Goal: Task Accomplishment & Management: Use online tool/utility

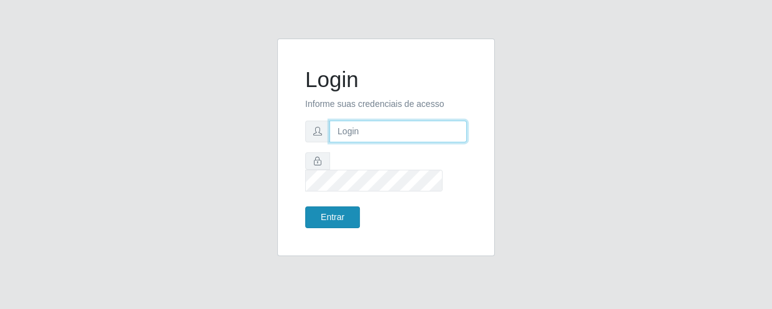
type input "[EMAIL_ADDRESS][DOMAIN_NAME]"
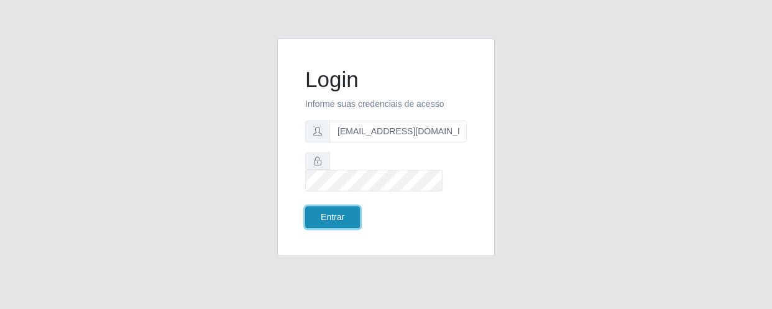
click at [334, 206] on button "Entrar" at bounding box center [332, 217] width 55 height 22
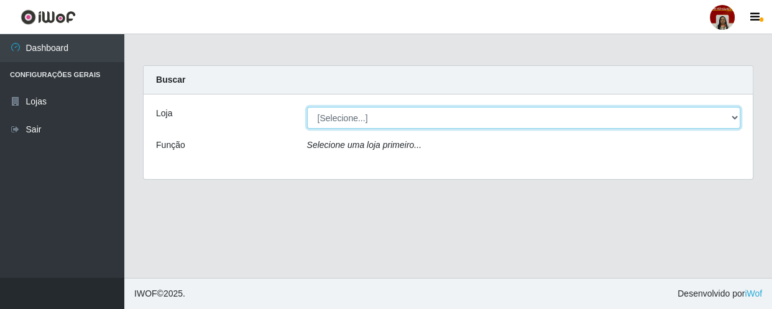
click at [731, 116] on select "[Selecione...] Mar Vermelho - Loja 04" at bounding box center [524, 118] width 434 height 22
select select "251"
click at [307, 107] on select "[Selecione...] Mar Vermelho - Loja 04" at bounding box center [524, 118] width 434 height 22
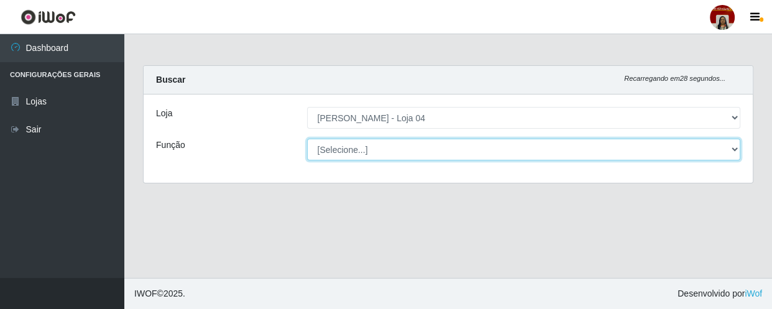
click at [738, 148] on select "[Selecione...] ASG ASG + ASG ++ Auxiliar de Depósito Auxiliar de Depósito + Aux…" at bounding box center [524, 150] width 434 height 22
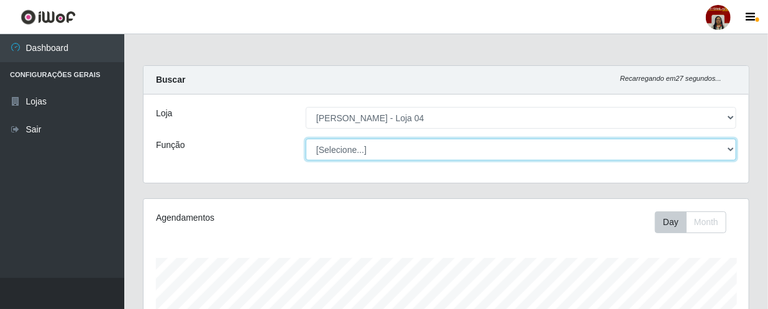
scroll to position [258, 605]
click at [306, 139] on select "[Selecione...] ASG ASG + ASG ++ Auxiliar de Depósito Auxiliar de Depósito + Aux…" at bounding box center [521, 150] width 431 height 22
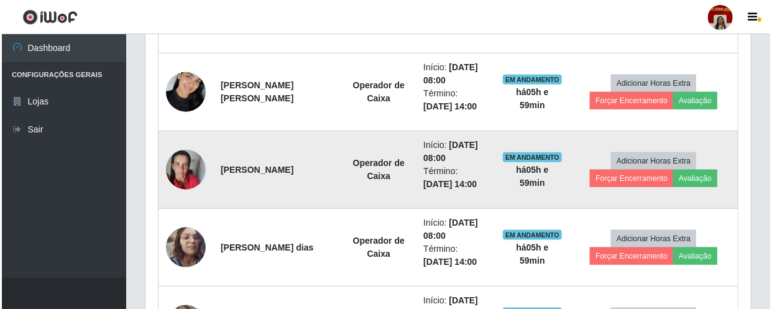
scroll to position [577, 0]
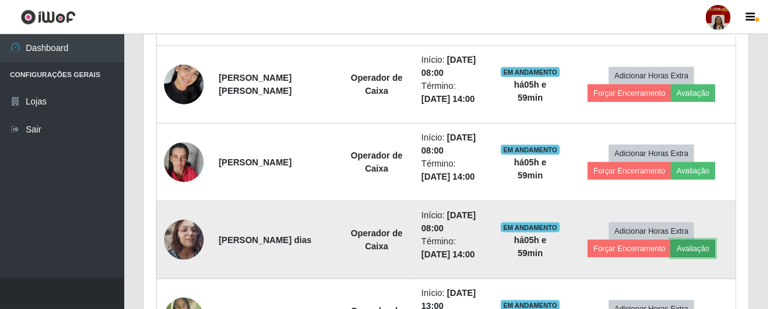
click at [697, 250] on button "Avaliação" at bounding box center [693, 248] width 44 height 17
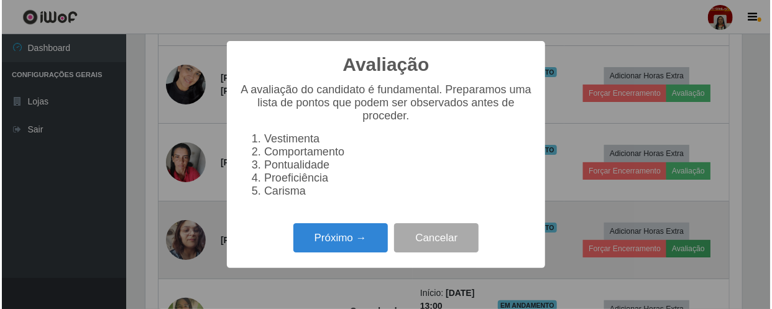
scroll to position [258, 600]
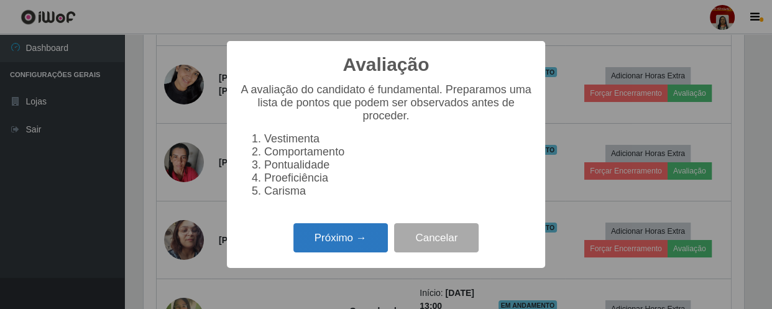
click at [349, 237] on button "Próximo →" at bounding box center [340, 237] width 94 height 29
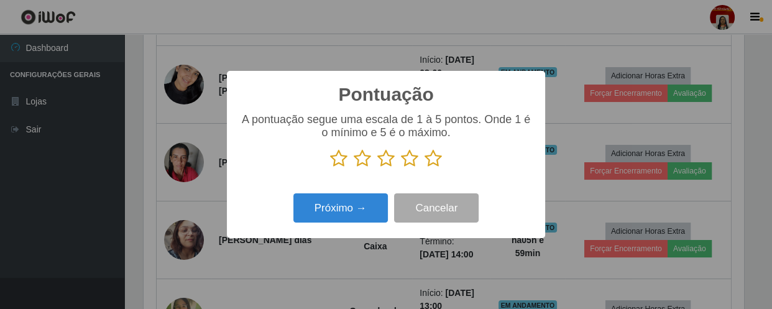
click at [432, 157] on icon at bounding box center [432, 158] width 17 height 19
click at [424, 168] on input "radio" at bounding box center [424, 168] width 0 height 0
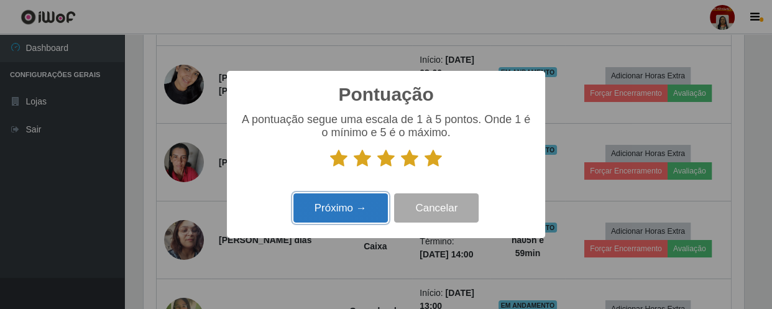
click at [370, 208] on button "Próximo →" at bounding box center [340, 207] width 94 height 29
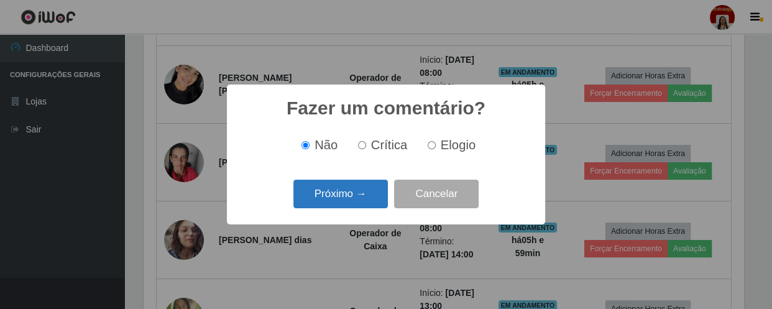
click at [369, 196] on button "Próximo →" at bounding box center [340, 194] width 94 height 29
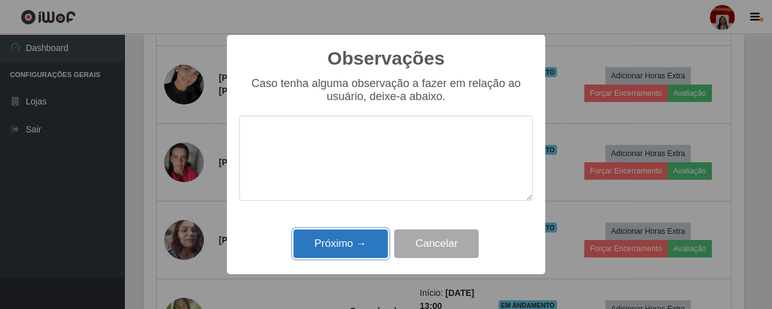
click at [369, 244] on button "Próximo →" at bounding box center [340, 243] width 94 height 29
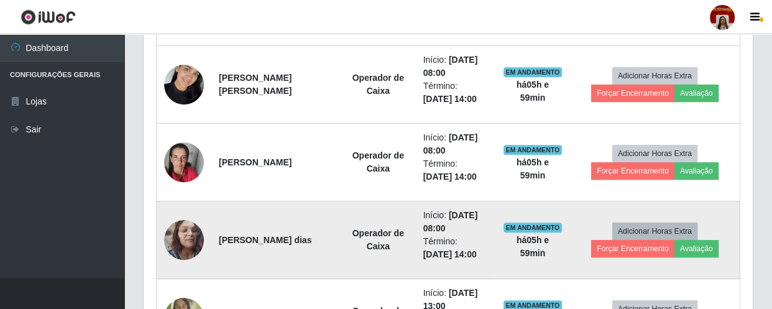
scroll to position [258, 605]
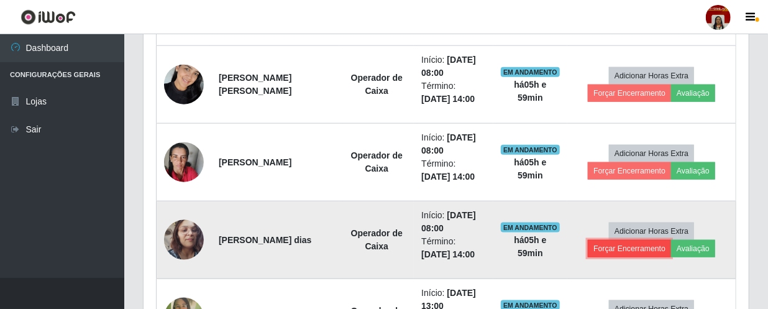
click at [644, 249] on button "Forçar Encerramento" at bounding box center [629, 248] width 83 height 17
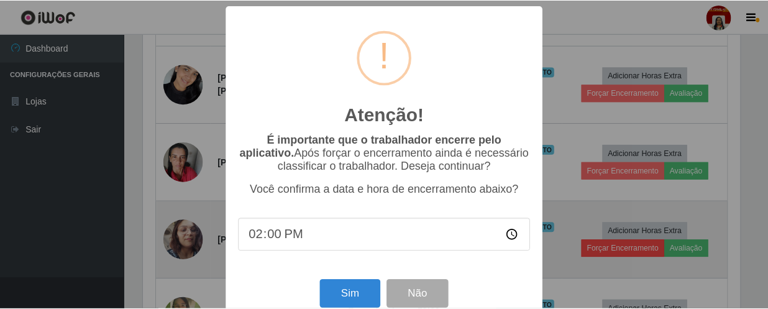
scroll to position [258, 600]
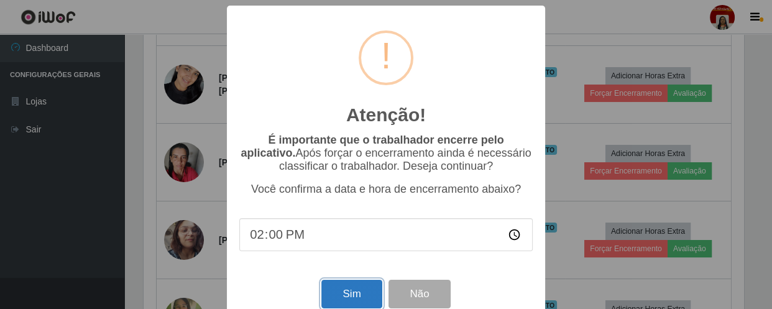
click at [347, 289] on button "Sim" at bounding box center [351, 294] width 60 height 29
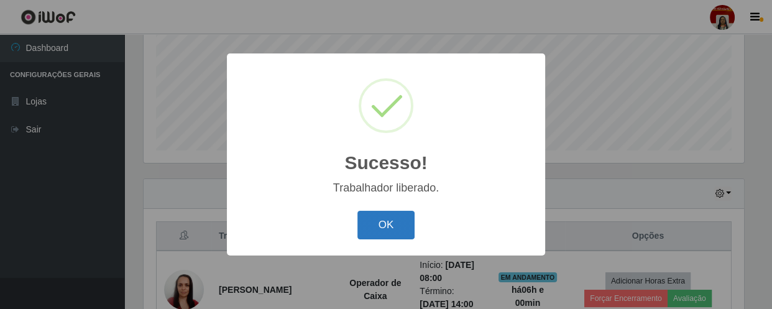
click at [383, 227] on button "OK" at bounding box center [386, 225] width 58 height 29
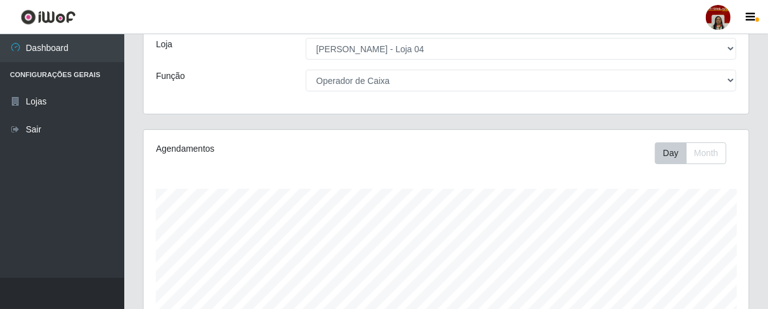
scroll to position [68, 0]
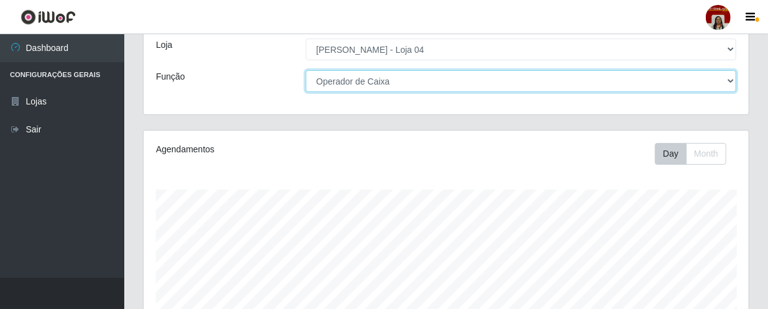
click at [732, 78] on select "[Selecione...] ASG ASG + ASG ++ Auxiliar de Depósito Auxiliar de Depósito + Aux…" at bounding box center [521, 81] width 431 height 22
click at [306, 70] on select "[Selecione...] ASG ASG + ASG ++ Auxiliar de Depósito Auxiliar de Depósito + Aux…" at bounding box center [521, 81] width 431 height 22
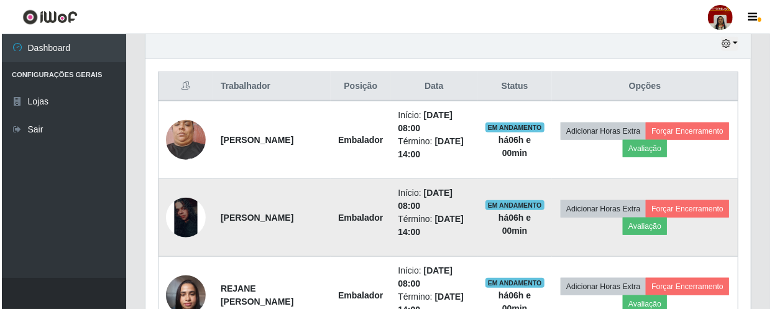
scroll to position [463, 0]
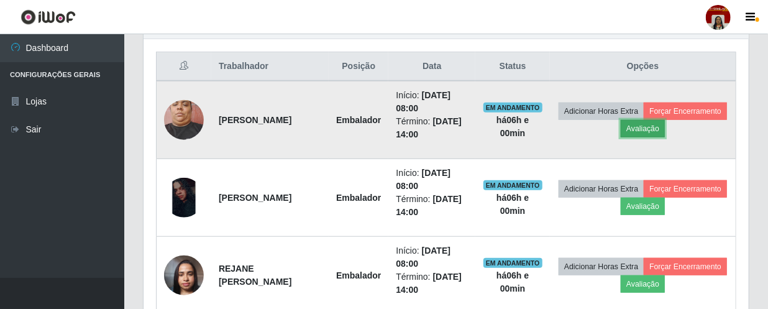
click at [665, 127] on button "Avaliação" at bounding box center [643, 128] width 44 height 17
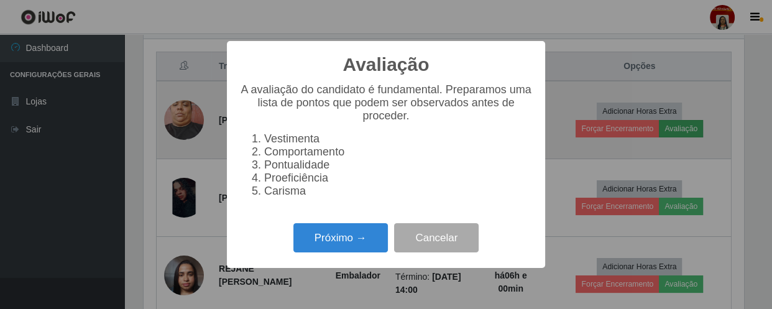
scroll to position [258, 600]
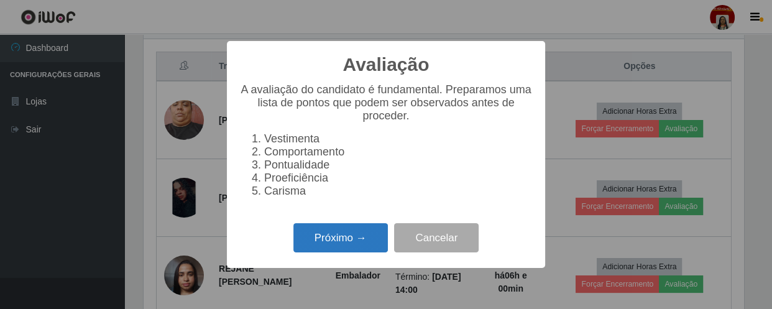
click at [332, 239] on button "Próximo →" at bounding box center [340, 237] width 94 height 29
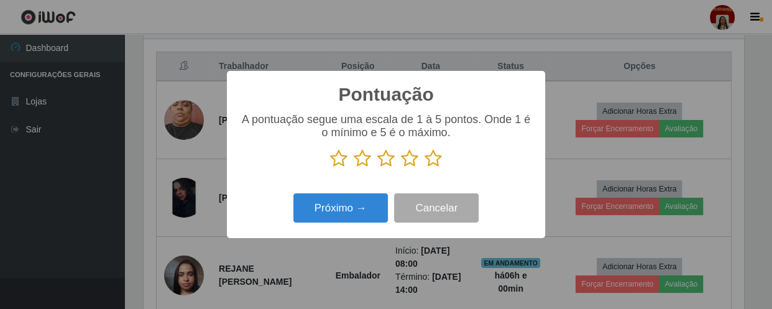
click at [432, 153] on icon at bounding box center [432, 158] width 17 height 19
click at [424, 168] on input "radio" at bounding box center [424, 168] width 0 height 0
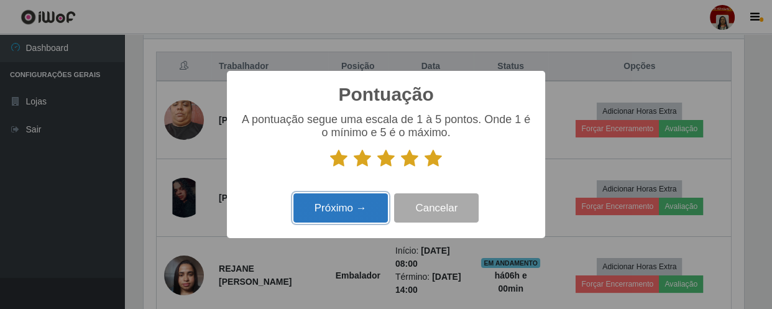
click at [341, 204] on button "Próximo →" at bounding box center [340, 207] width 94 height 29
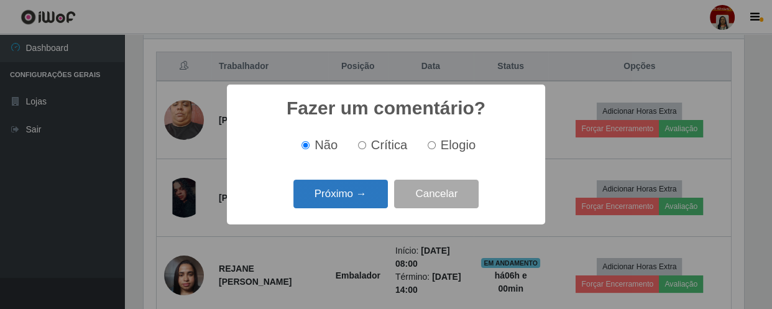
click at [349, 194] on button "Próximo →" at bounding box center [340, 194] width 94 height 29
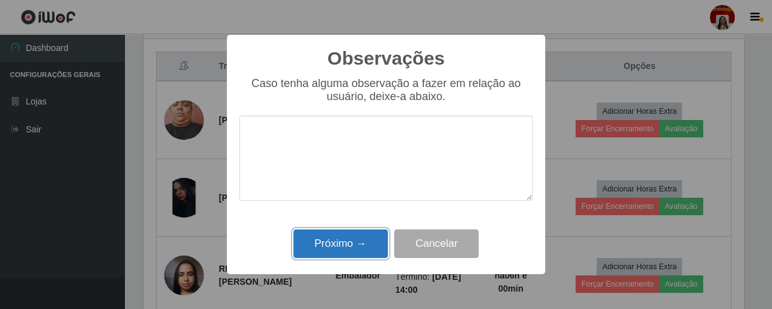
click at [360, 237] on button "Próximo →" at bounding box center [340, 243] width 94 height 29
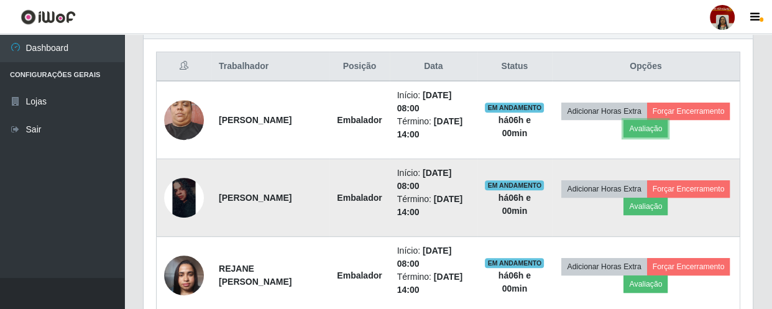
scroll to position [258, 605]
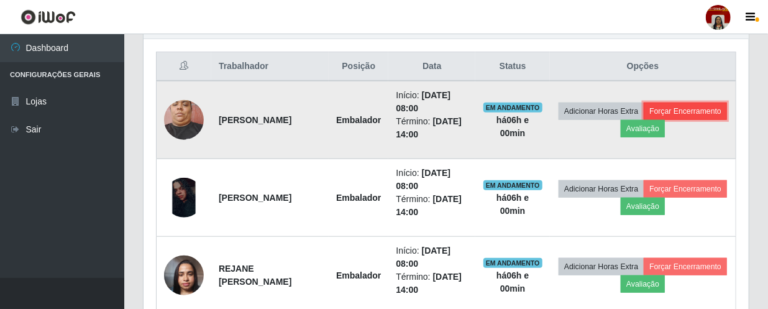
click at [644, 120] on button "Forçar Encerramento" at bounding box center [685, 111] width 83 height 17
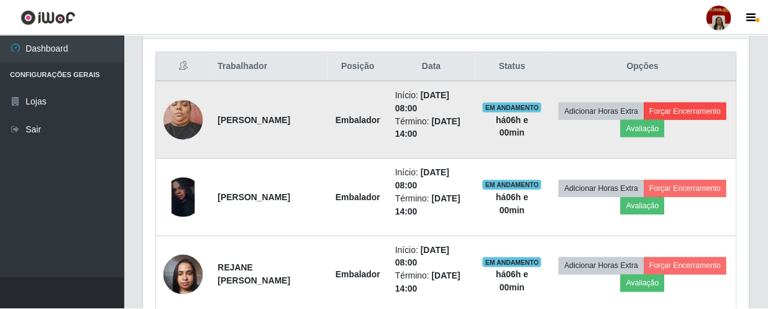
scroll to position [258, 600]
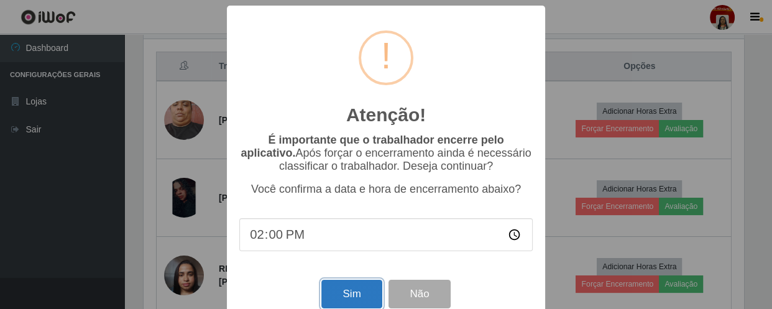
click at [355, 294] on button "Sim" at bounding box center [351, 294] width 60 height 29
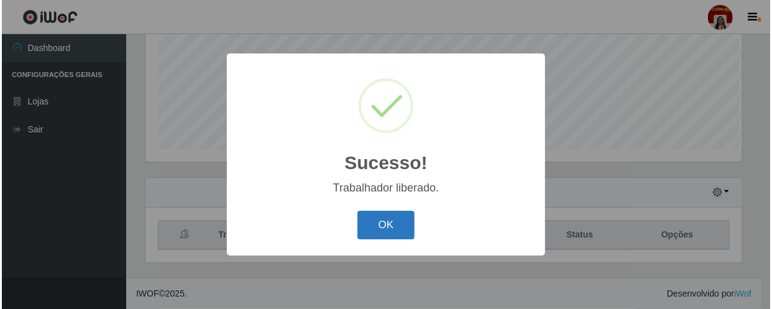
scroll to position [0, 0]
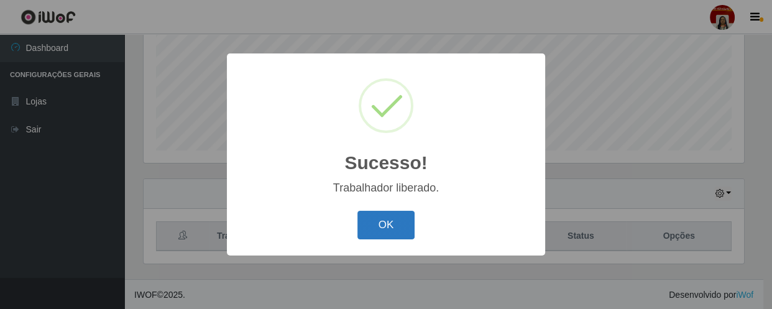
click at [380, 216] on button "OK" at bounding box center [386, 225] width 58 height 29
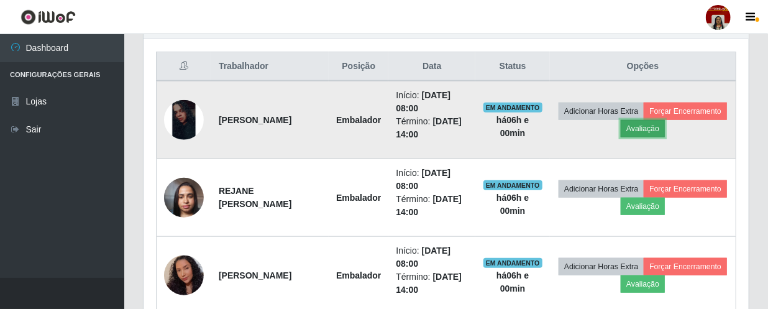
click at [665, 130] on button "Avaliação" at bounding box center [643, 128] width 44 height 17
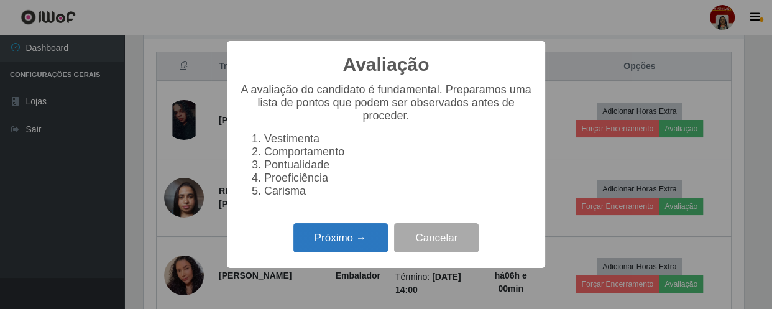
click at [354, 248] on button "Próximo →" at bounding box center [340, 237] width 94 height 29
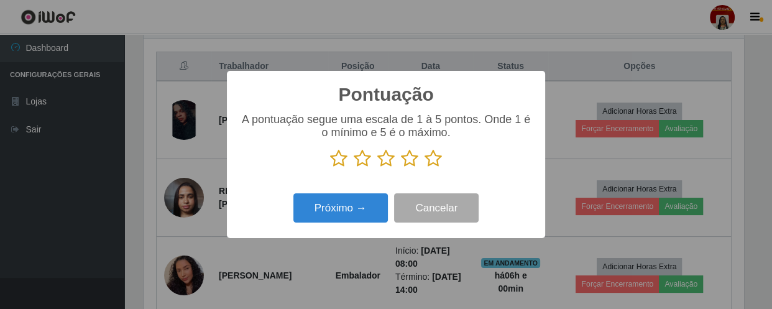
click at [435, 161] on icon at bounding box center [432, 158] width 17 height 19
click at [424, 168] on input "radio" at bounding box center [424, 168] width 0 height 0
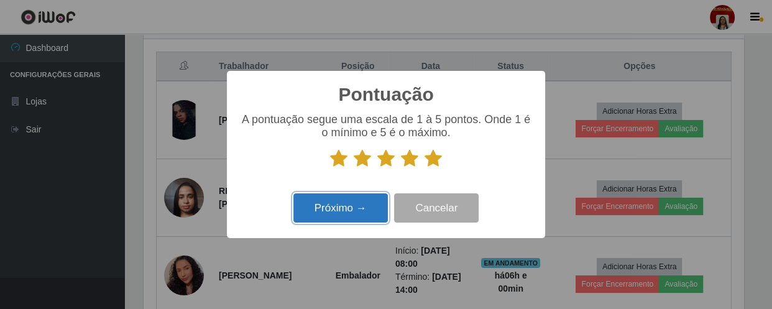
click at [353, 209] on button "Próximo →" at bounding box center [340, 207] width 94 height 29
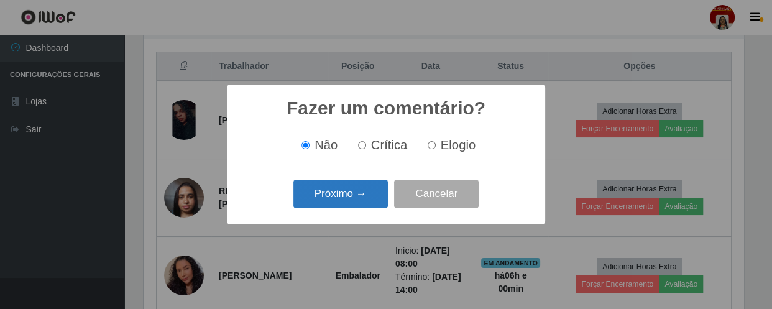
click at [357, 199] on button "Próximo →" at bounding box center [340, 194] width 94 height 29
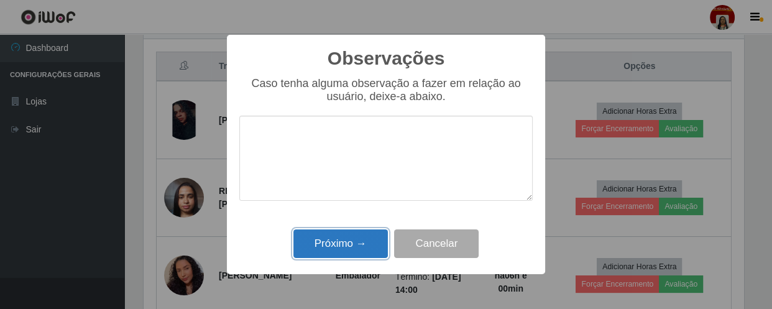
click at [350, 239] on button "Próximo →" at bounding box center [340, 243] width 94 height 29
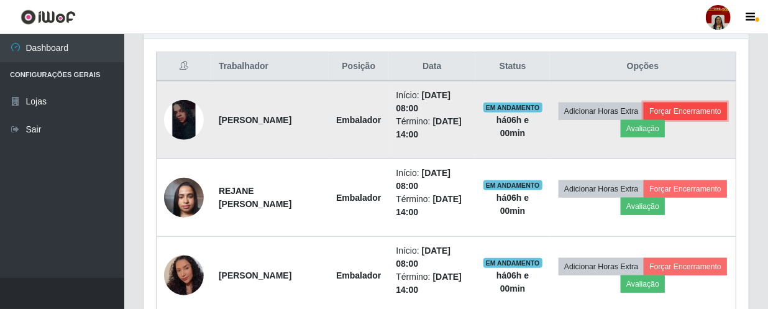
click at [644, 120] on button "Forçar Encerramento" at bounding box center [685, 111] width 83 height 17
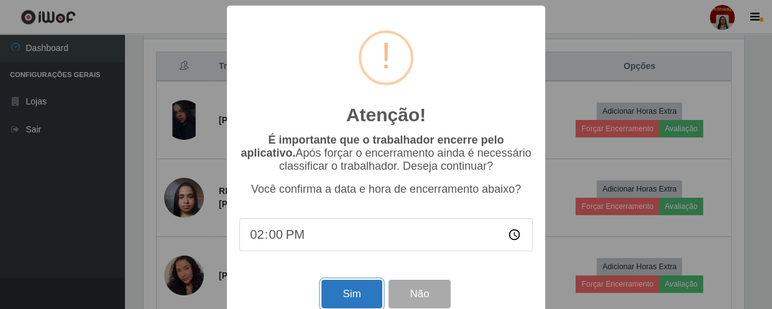
click at [350, 293] on button "Sim" at bounding box center [351, 294] width 60 height 29
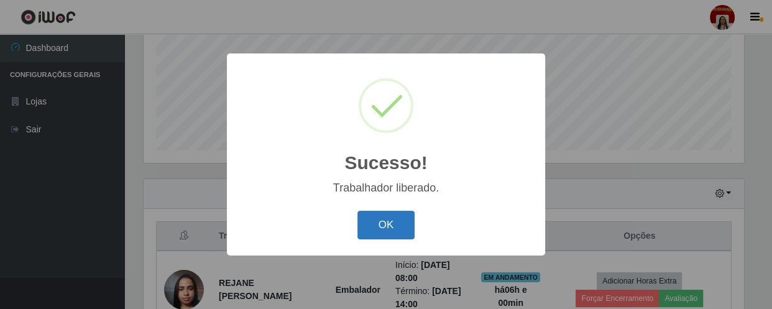
click at [376, 226] on button "OK" at bounding box center [386, 225] width 58 height 29
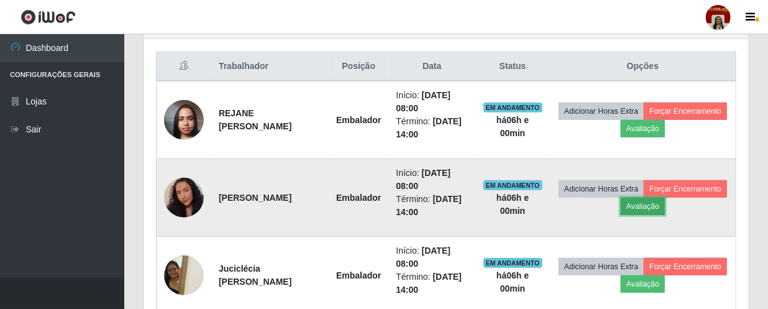
click at [665, 200] on button "Avaliação" at bounding box center [643, 206] width 44 height 17
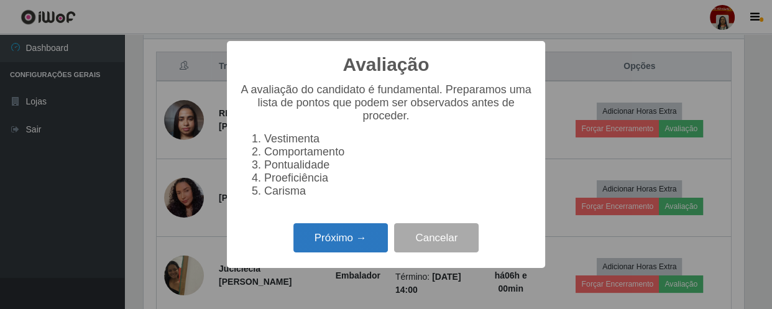
click at [344, 242] on button "Próximo →" at bounding box center [340, 237] width 94 height 29
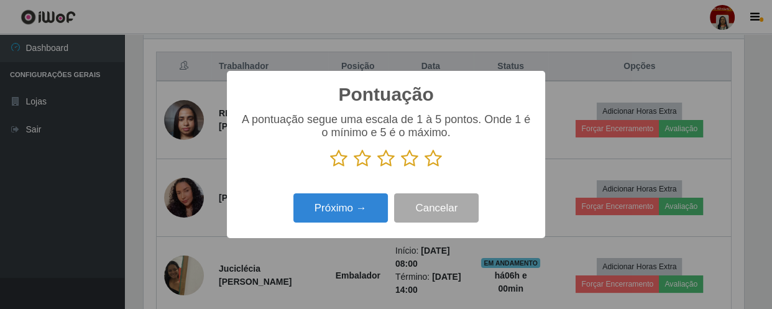
click at [435, 162] on icon at bounding box center [432, 158] width 17 height 19
click at [424, 168] on input "radio" at bounding box center [424, 168] width 0 height 0
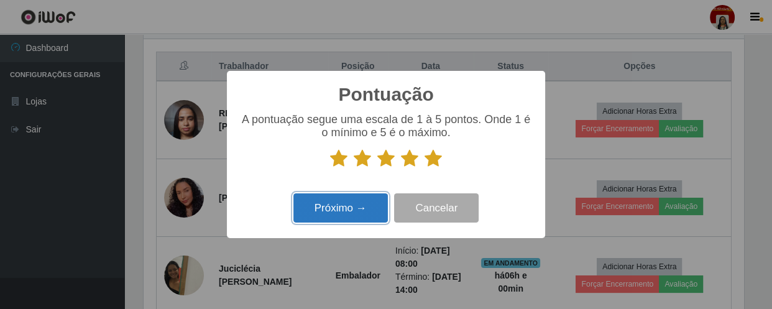
click at [360, 210] on button "Próximo →" at bounding box center [340, 207] width 94 height 29
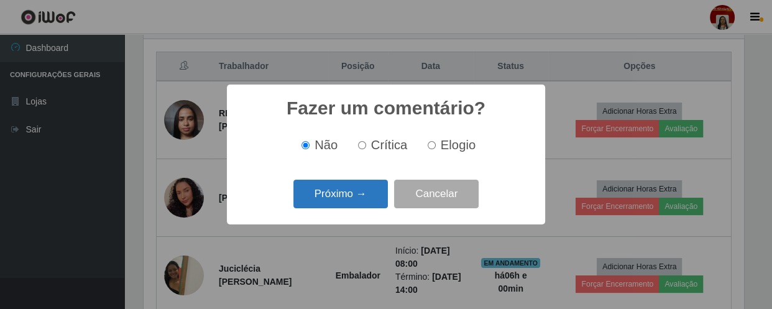
click at [367, 197] on button "Próximo →" at bounding box center [340, 194] width 94 height 29
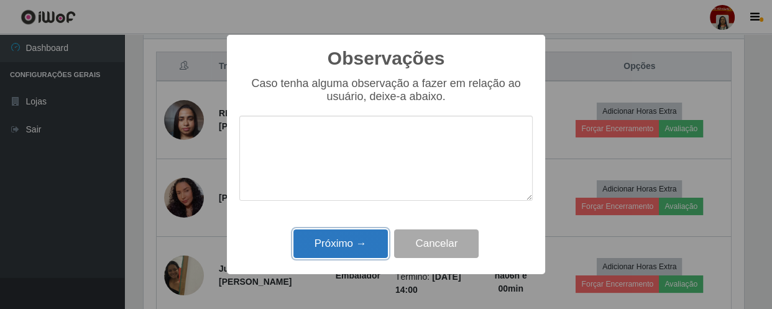
click at [346, 242] on button "Próximo →" at bounding box center [340, 243] width 94 height 29
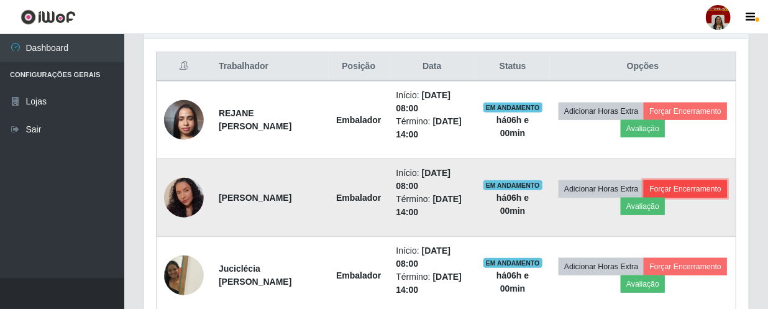
click at [644, 198] on button "Forçar Encerramento" at bounding box center [685, 188] width 83 height 17
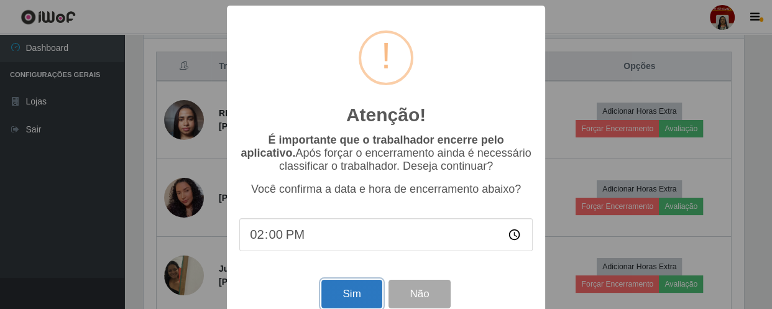
click at [335, 293] on button "Sim" at bounding box center [351, 294] width 60 height 29
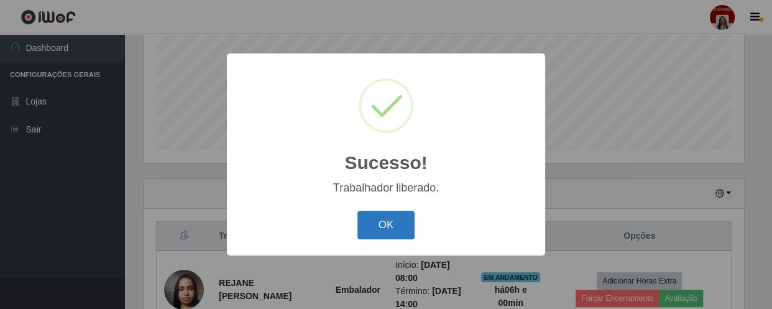
click at [394, 227] on button "OK" at bounding box center [386, 225] width 58 height 29
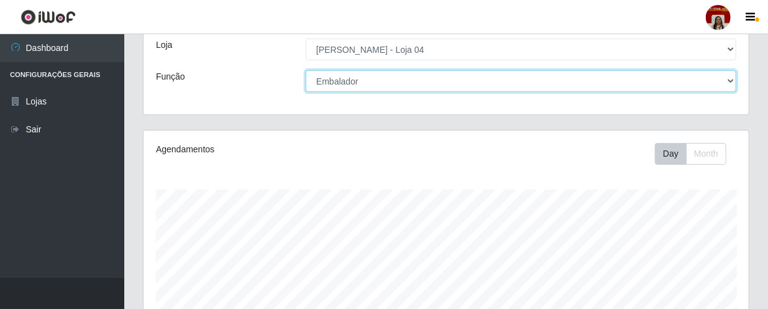
click at [736, 80] on select "[Selecione...] ASG ASG + ASG ++ Auxiliar de Depósito Auxiliar de Depósito + Aux…" at bounding box center [521, 81] width 431 height 22
click at [306, 70] on select "[Selecione...] ASG ASG + ASG ++ Auxiliar de Depósito Auxiliar de Depósito + Aux…" at bounding box center [521, 81] width 431 height 22
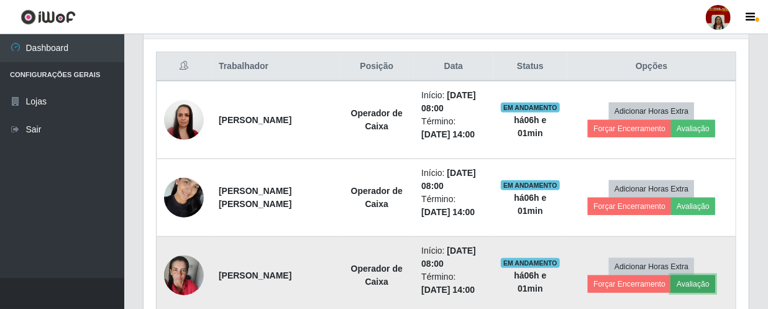
click at [706, 279] on button "Avaliação" at bounding box center [693, 283] width 44 height 17
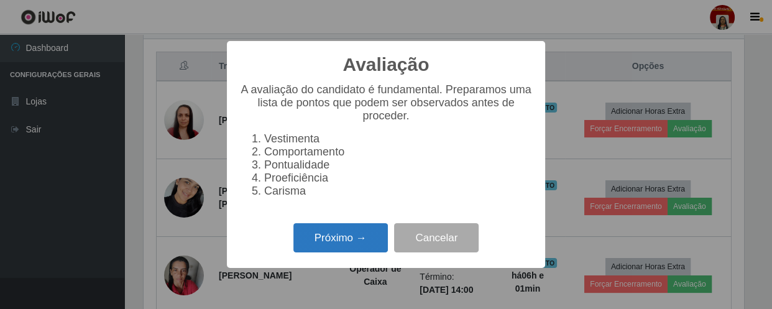
click at [364, 248] on button "Próximo →" at bounding box center [340, 237] width 94 height 29
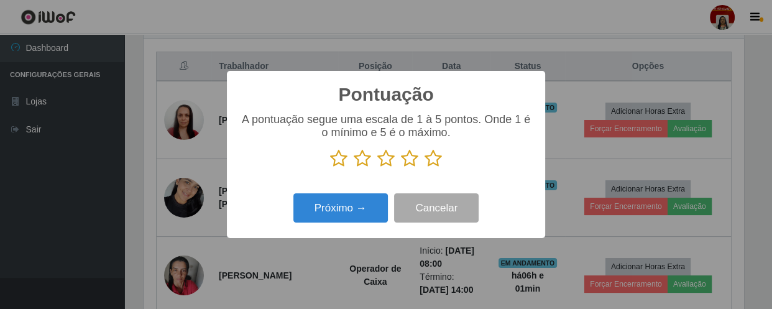
click at [429, 155] on icon at bounding box center [432, 158] width 17 height 19
click at [424, 168] on input "radio" at bounding box center [424, 168] width 0 height 0
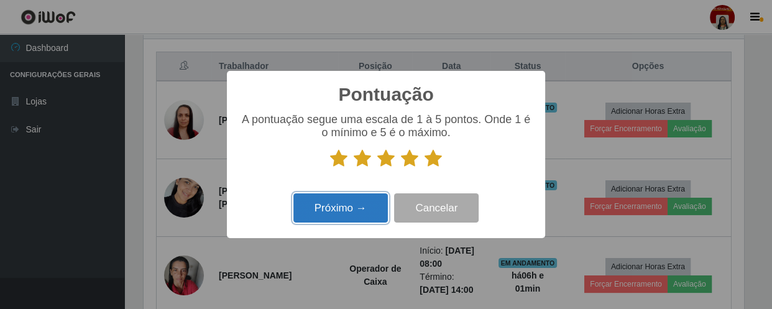
click at [364, 203] on button "Próximo →" at bounding box center [340, 207] width 94 height 29
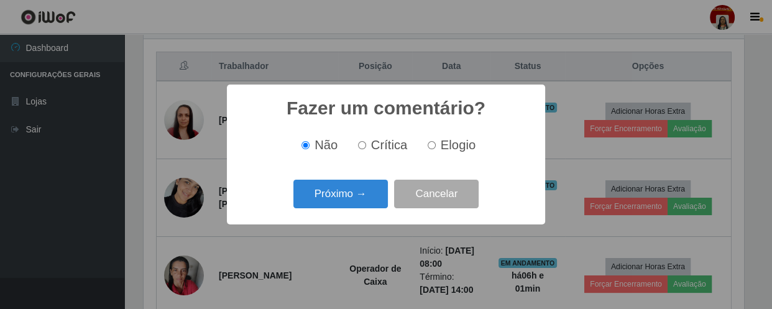
click at [364, 203] on button "Próximo →" at bounding box center [340, 194] width 94 height 29
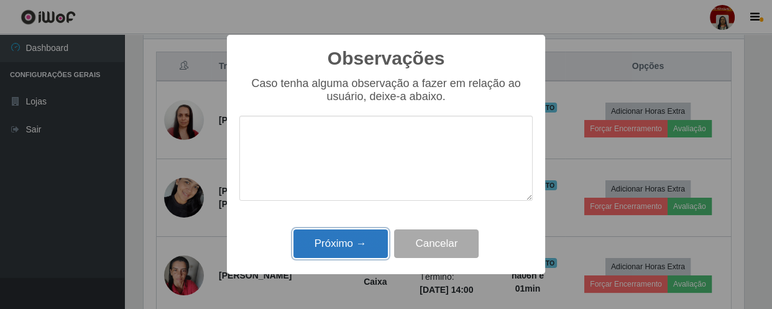
click at [362, 242] on button "Próximo →" at bounding box center [340, 243] width 94 height 29
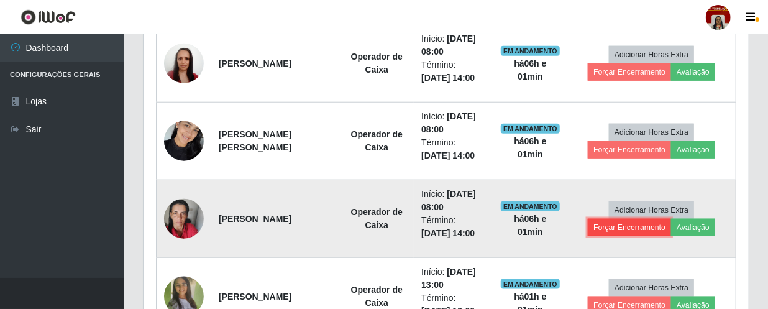
click at [629, 226] on button "Forçar Encerramento" at bounding box center [629, 227] width 83 height 17
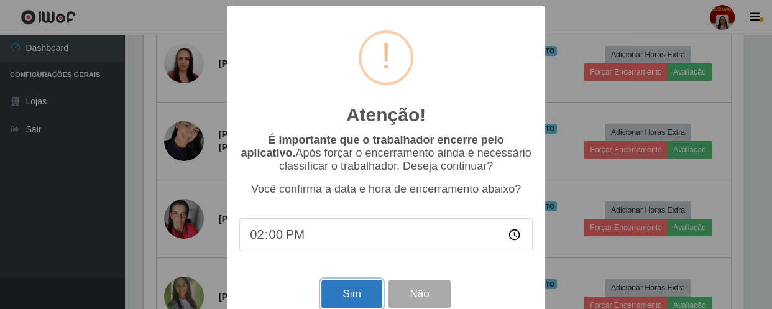
click at [350, 303] on button "Sim" at bounding box center [351, 294] width 60 height 29
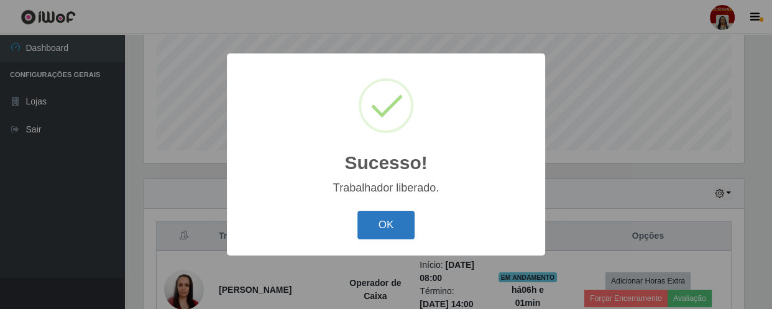
click at [387, 222] on button "OK" at bounding box center [386, 225] width 58 height 29
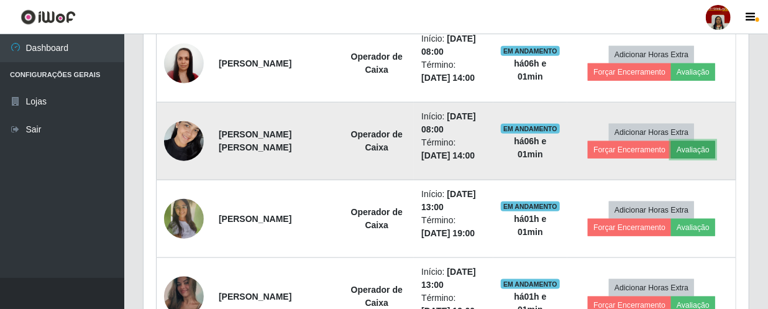
click at [701, 149] on button "Avaliação" at bounding box center [693, 149] width 44 height 17
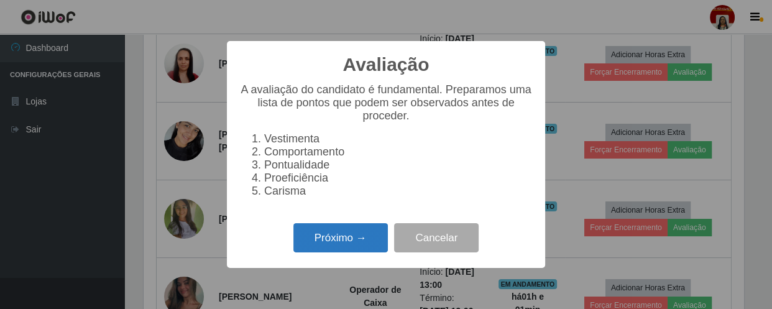
click at [362, 244] on button "Próximo →" at bounding box center [340, 237] width 94 height 29
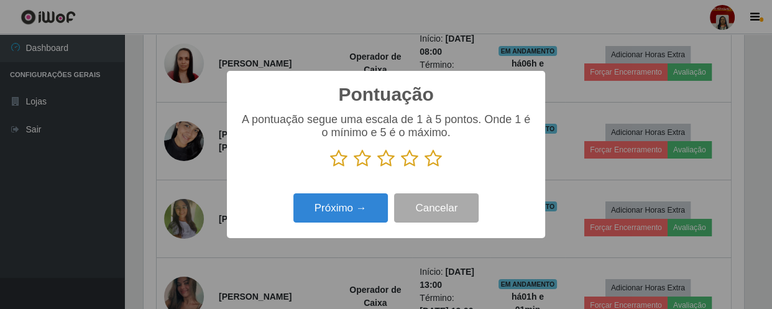
click at [429, 157] on icon at bounding box center [432, 158] width 17 height 19
click at [424, 168] on input "radio" at bounding box center [424, 168] width 0 height 0
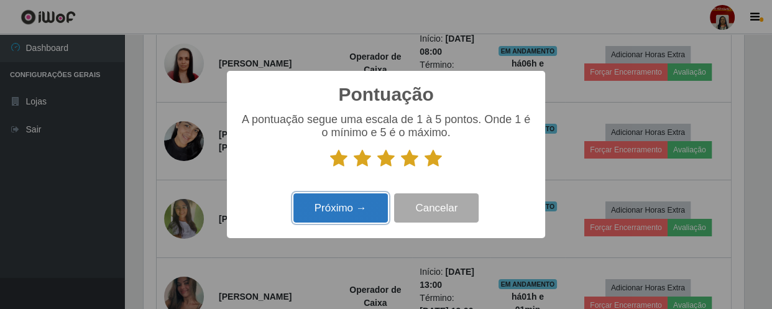
click at [352, 206] on button "Próximo →" at bounding box center [340, 207] width 94 height 29
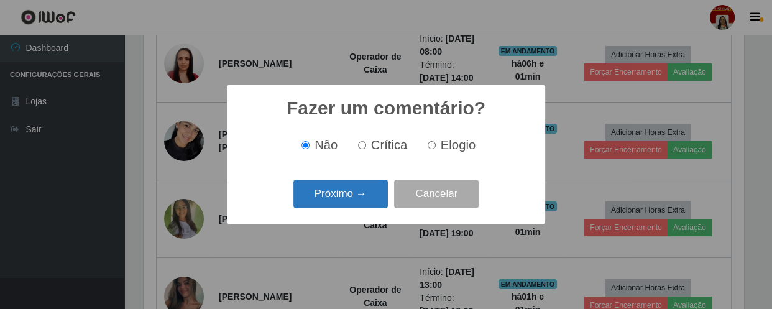
click at [358, 195] on button "Próximo →" at bounding box center [340, 194] width 94 height 29
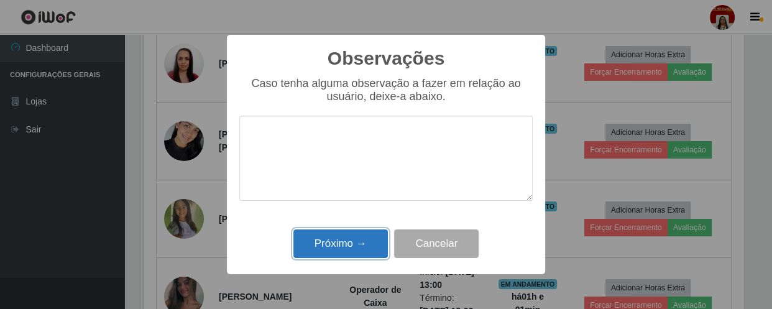
click at [354, 238] on button "Próximo →" at bounding box center [340, 243] width 94 height 29
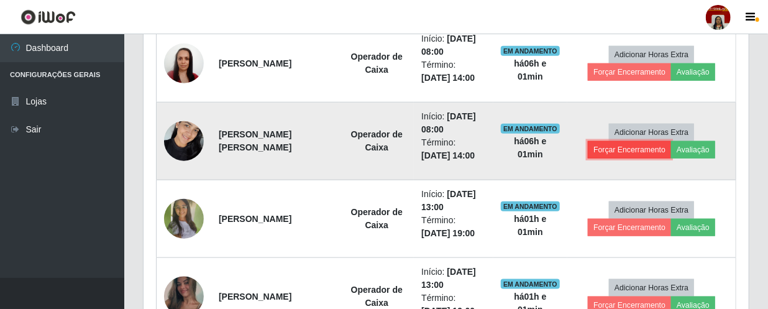
click at [635, 150] on button "Forçar Encerramento" at bounding box center [629, 149] width 83 height 17
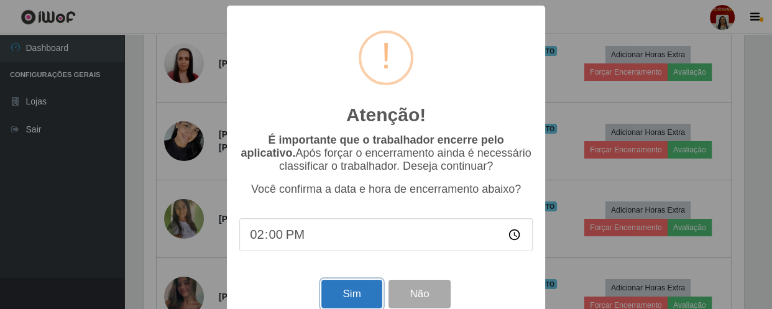
click at [335, 293] on button "Sim" at bounding box center [351, 294] width 60 height 29
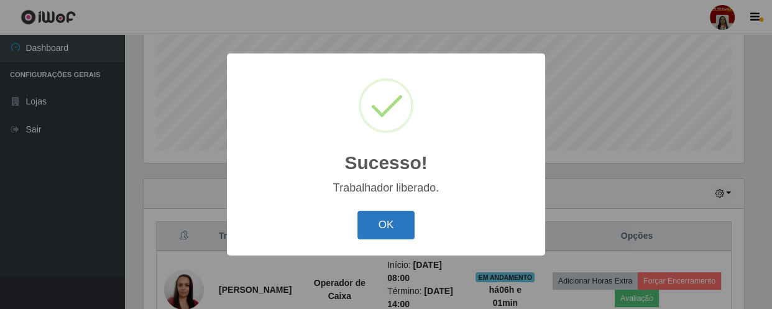
click at [381, 228] on button "OK" at bounding box center [386, 225] width 58 height 29
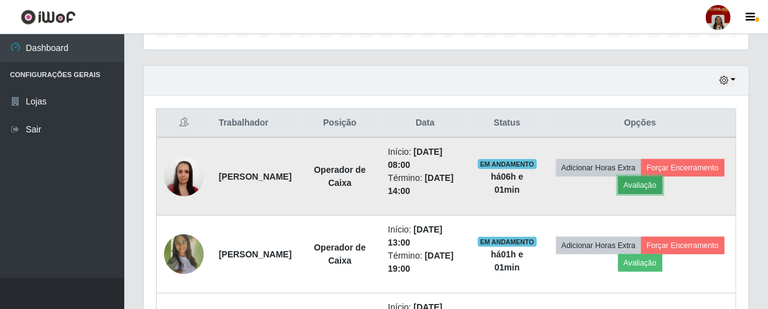
click at [662, 183] on button "Avaliação" at bounding box center [640, 184] width 44 height 17
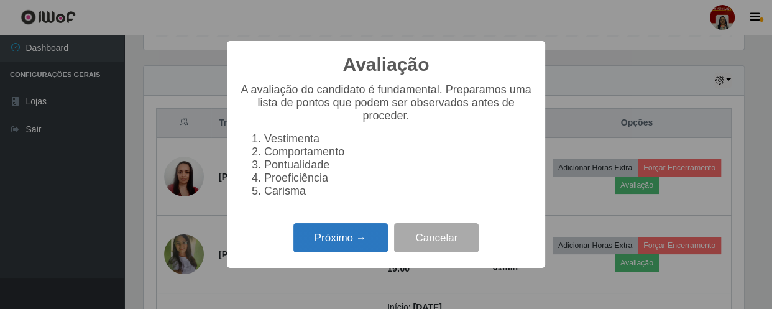
click at [352, 237] on button "Próximo →" at bounding box center [340, 237] width 94 height 29
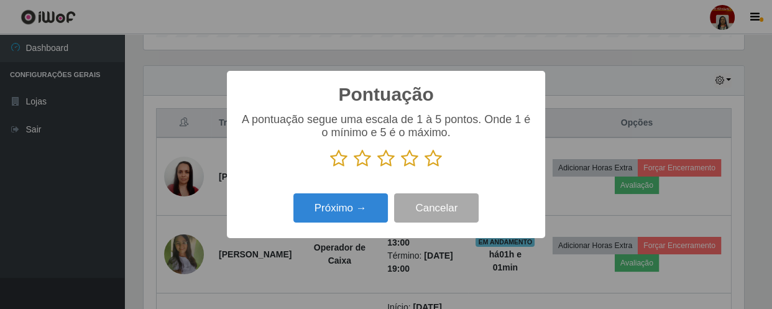
click at [429, 163] on icon at bounding box center [432, 158] width 17 height 19
click at [424, 168] on input "radio" at bounding box center [424, 168] width 0 height 0
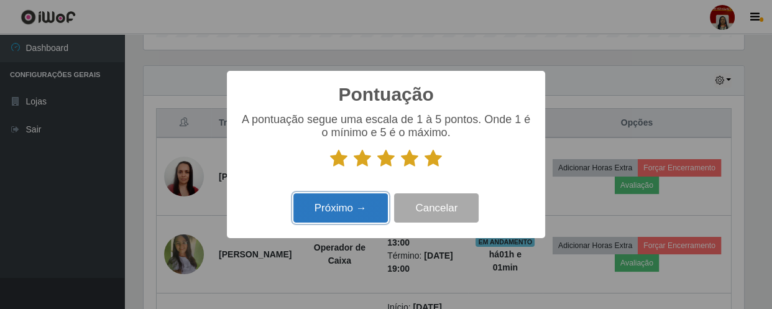
click at [356, 212] on button "Próximo →" at bounding box center [340, 207] width 94 height 29
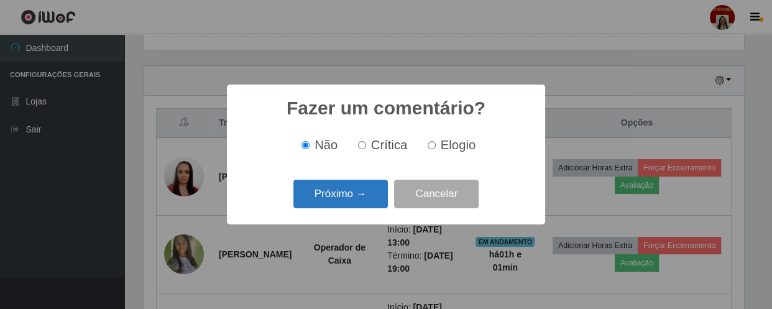
click at [363, 196] on button "Próximo →" at bounding box center [340, 194] width 94 height 29
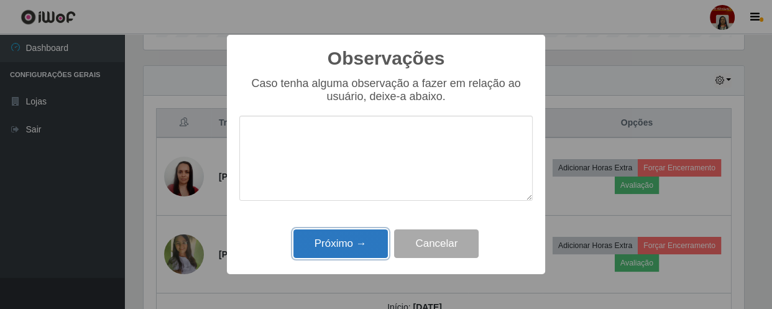
click at [352, 244] on button "Próximo →" at bounding box center [340, 243] width 94 height 29
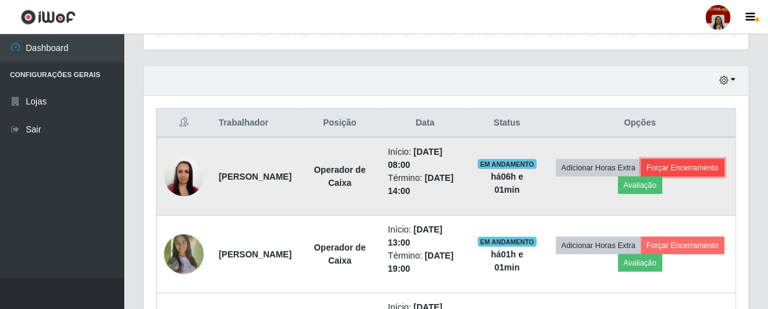
click at [641, 176] on button "Forçar Encerramento" at bounding box center [682, 167] width 83 height 17
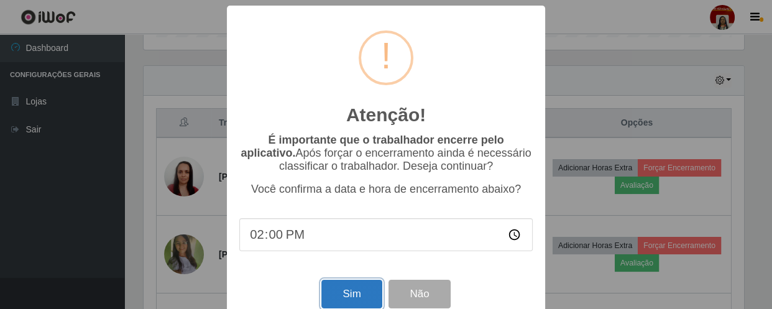
click at [360, 292] on button "Sim" at bounding box center [351, 294] width 60 height 29
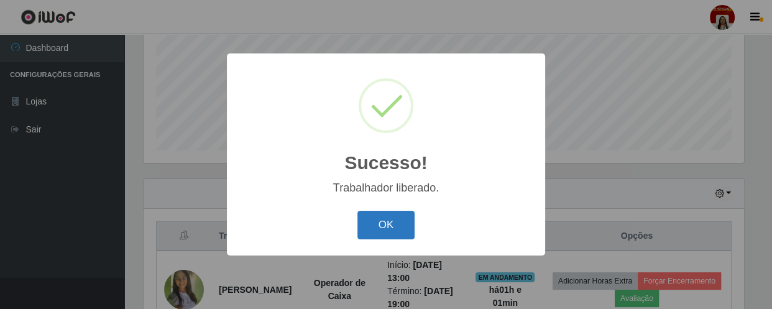
click at [381, 230] on button "OK" at bounding box center [386, 225] width 58 height 29
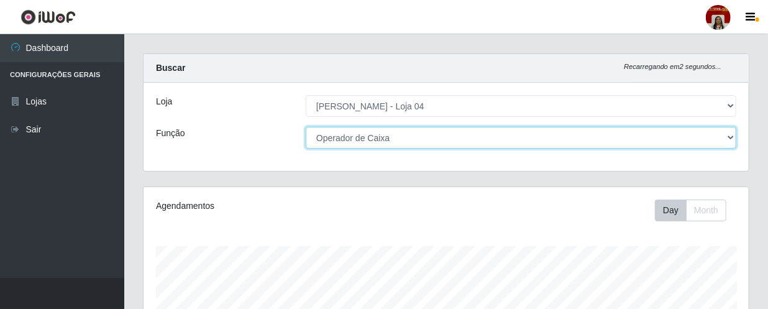
click at [725, 132] on select "[Selecione...] ASG ASG + ASG ++ Auxiliar de Depósito Auxiliar de Depósito + Aux…" at bounding box center [521, 138] width 431 height 22
click at [306, 127] on select "[Selecione...] ASG ASG + ASG ++ Auxiliar de Depósito Auxiliar de Depósito + Aux…" at bounding box center [521, 138] width 431 height 22
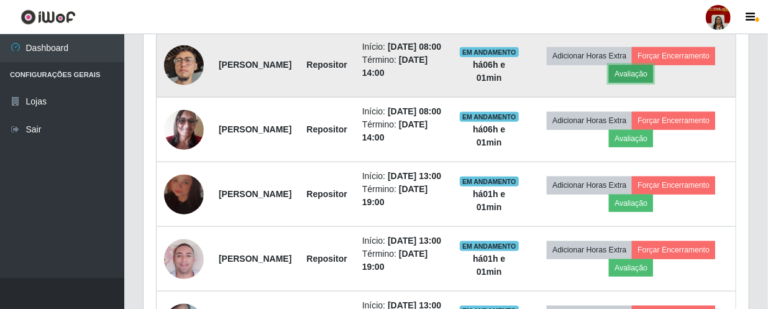
click at [653, 83] on button "Avaliação" at bounding box center [631, 73] width 44 height 17
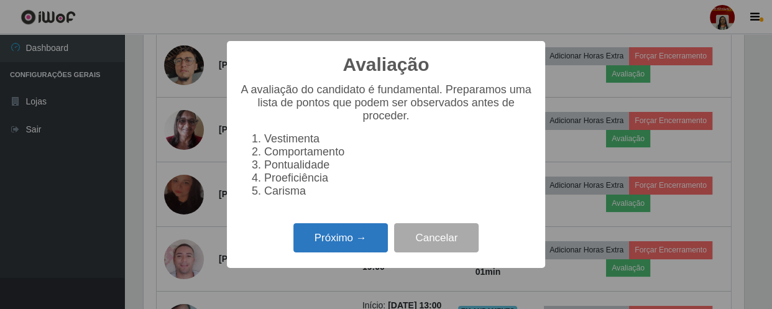
click at [356, 235] on button "Próximo →" at bounding box center [340, 237] width 94 height 29
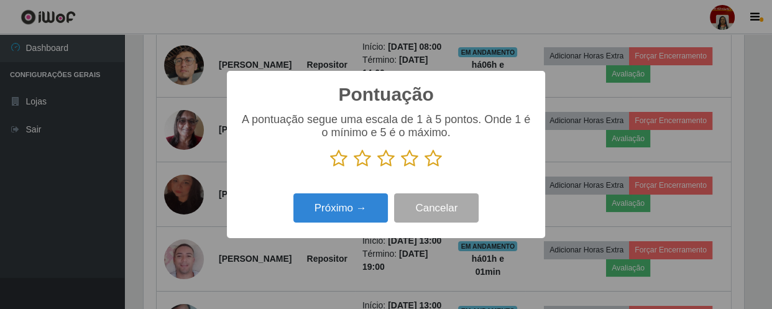
click at [434, 158] on icon at bounding box center [432, 158] width 17 height 19
click at [424, 168] on input "radio" at bounding box center [424, 168] width 0 height 0
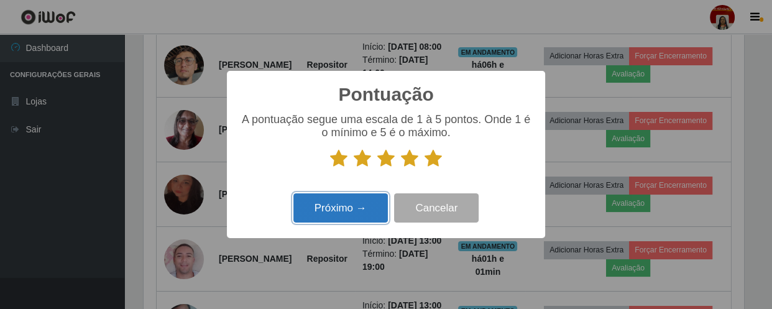
click at [343, 215] on button "Próximo →" at bounding box center [340, 207] width 94 height 29
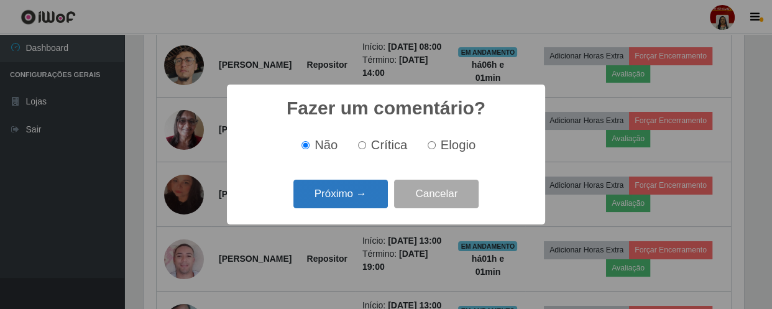
click at [358, 199] on button "Próximo →" at bounding box center [340, 194] width 94 height 29
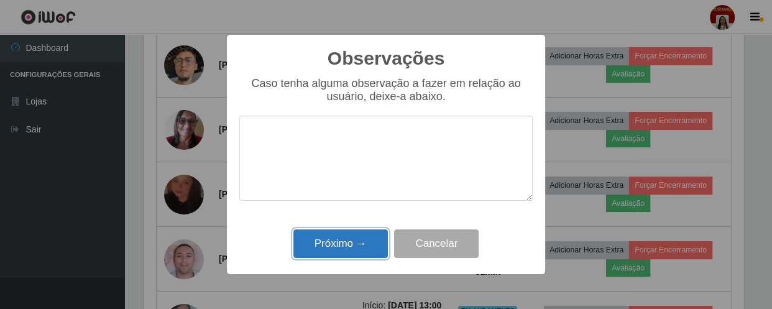
click at [357, 239] on button "Próximo →" at bounding box center [340, 243] width 94 height 29
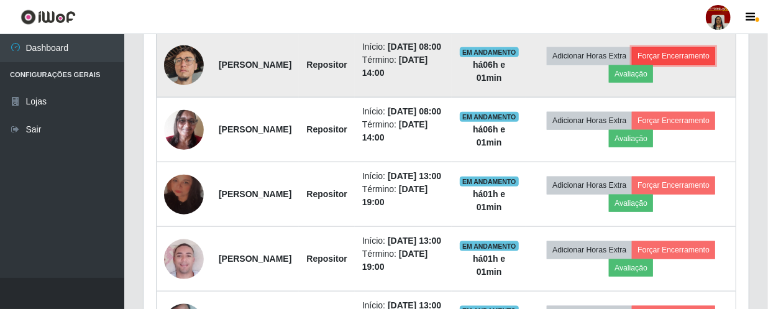
click at [632, 65] on button "Forçar Encerramento" at bounding box center [673, 55] width 83 height 17
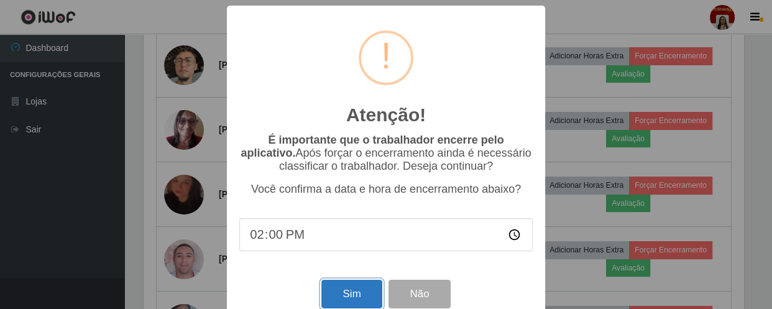
click at [323, 296] on button "Sim" at bounding box center [351, 294] width 60 height 29
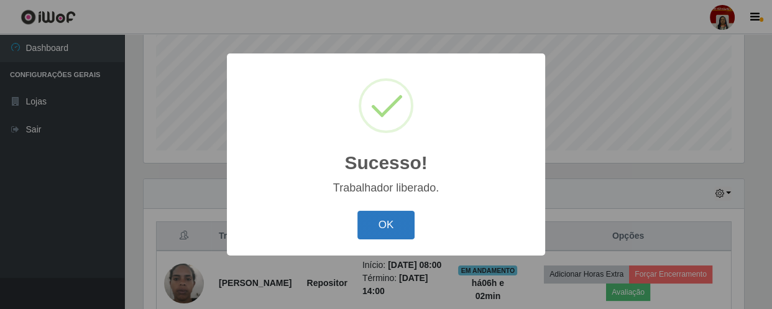
click at [374, 227] on button "OK" at bounding box center [386, 225] width 58 height 29
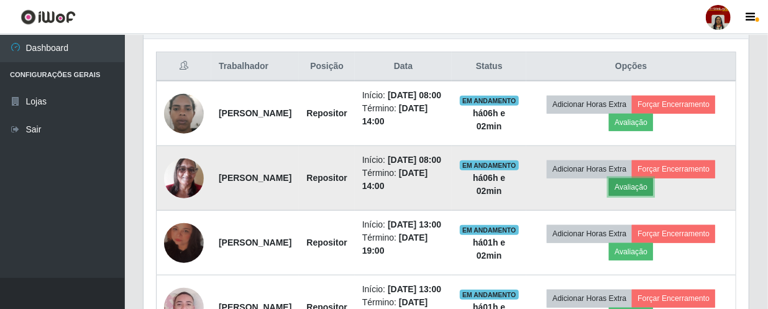
click at [653, 196] on button "Avaliação" at bounding box center [631, 186] width 44 height 17
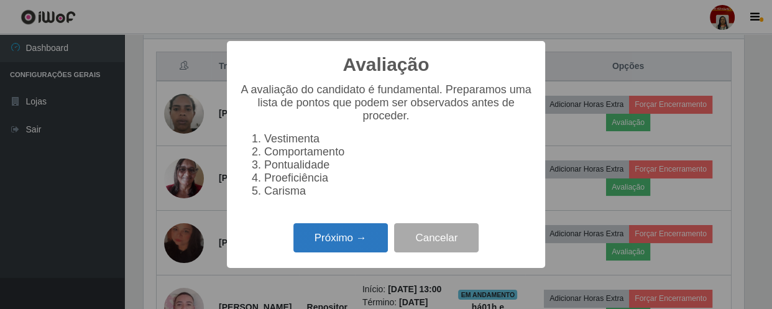
click at [340, 243] on button "Próximo →" at bounding box center [340, 237] width 94 height 29
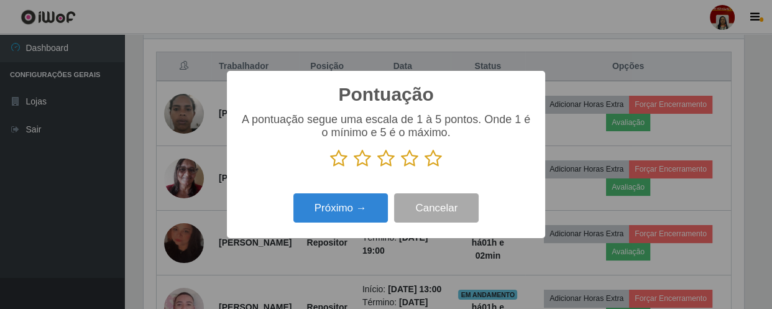
click at [429, 164] on icon at bounding box center [432, 158] width 17 height 19
click at [424, 168] on input "radio" at bounding box center [424, 168] width 0 height 0
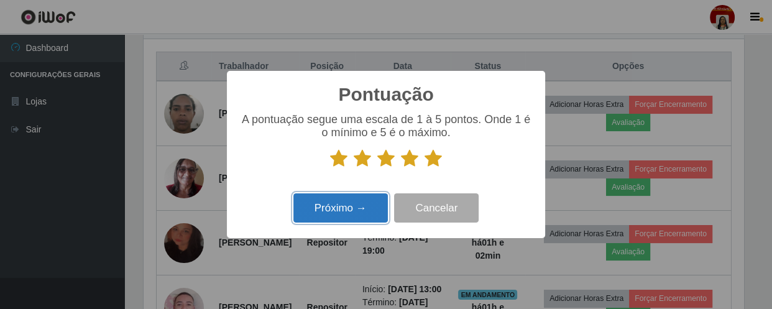
click at [348, 209] on button "Próximo →" at bounding box center [340, 207] width 94 height 29
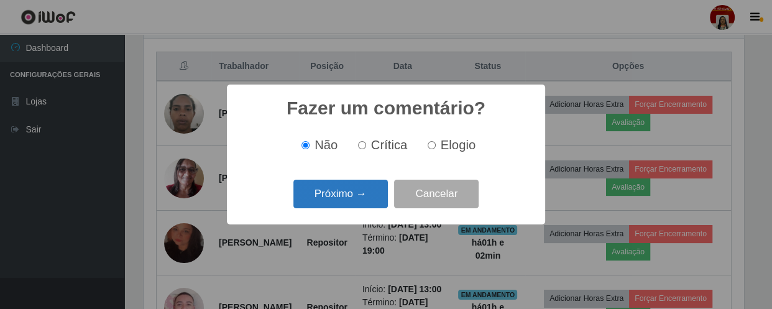
click at [355, 194] on button "Próximo →" at bounding box center [340, 194] width 94 height 29
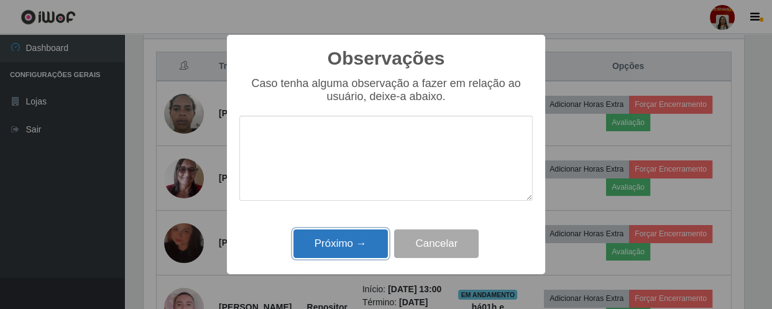
click at [363, 237] on button "Próximo →" at bounding box center [340, 243] width 94 height 29
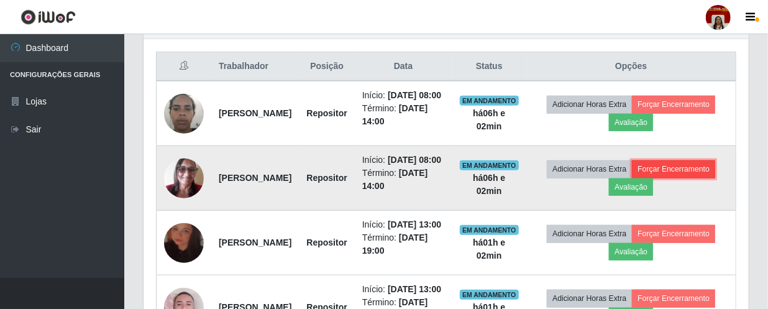
click at [632, 178] on button "Forçar Encerramento" at bounding box center [673, 168] width 83 height 17
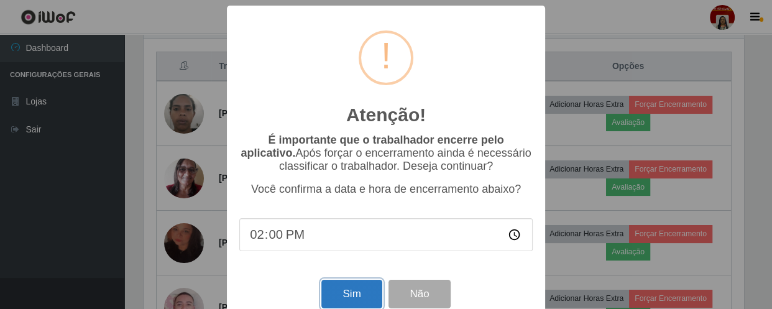
click at [348, 296] on button "Sim" at bounding box center [351, 294] width 60 height 29
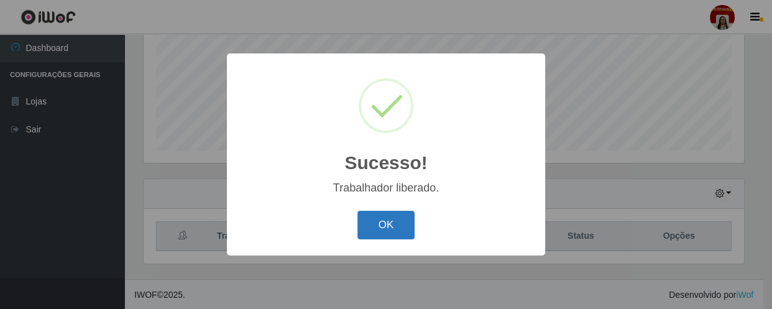
click at [386, 219] on button "OK" at bounding box center [386, 225] width 58 height 29
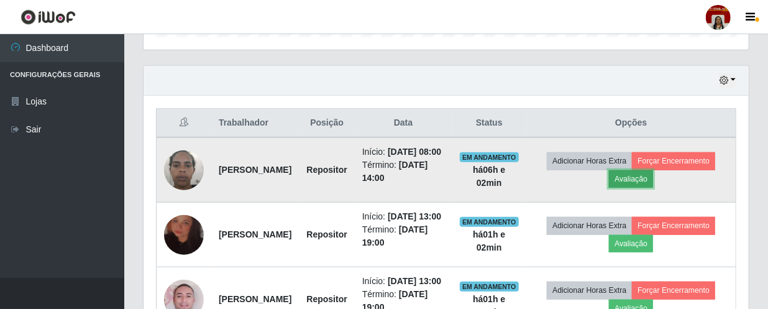
click at [653, 183] on button "Avaliação" at bounding box center [631, 178] width 44 height 17
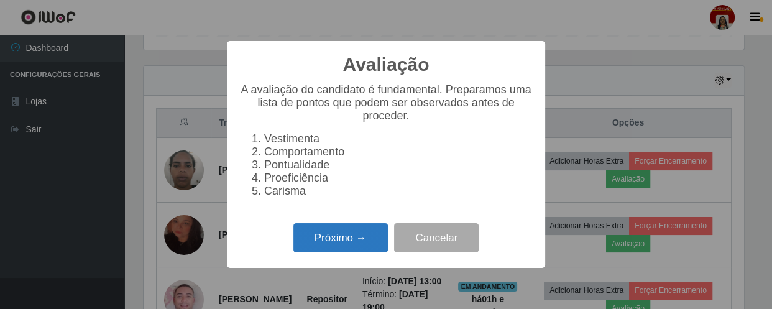
click at [340, 244] on button "Próximo →" at bounding box center [340, 237] width 94 height 29
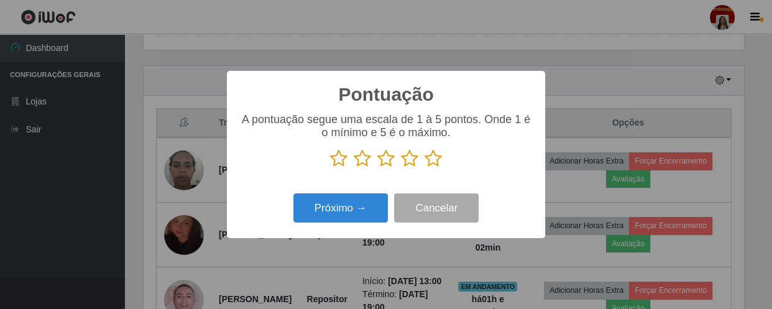
click at [429, 161] on icon at bounding box center [432, 158] width 17 height 19
click at [424, 168] on input "radio" at bounding box center [424, 168] width 0 height 0
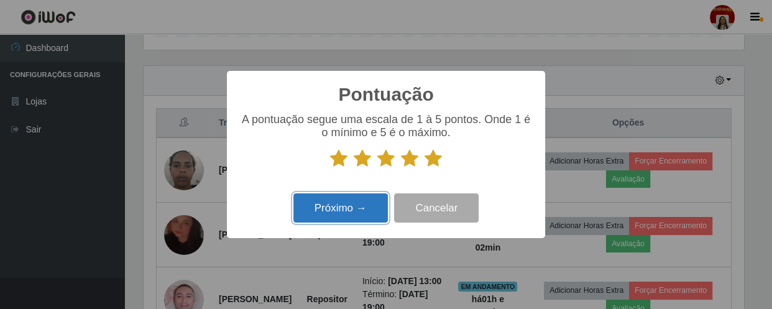
click at [372, 203] on button "Próximo →" at bounding box center [340, 207] width 94 height 29
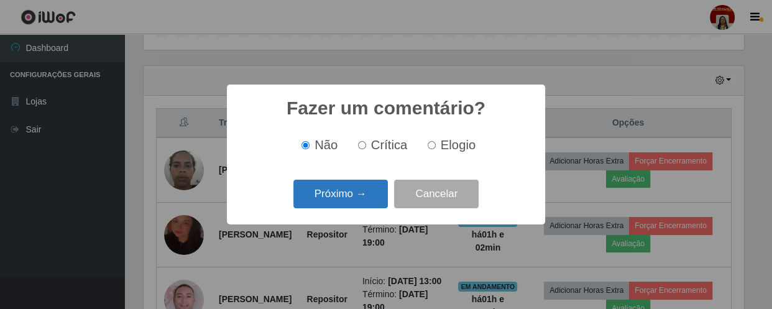
click at [369, 196] on button "Próximo →" at bounding box center [340, 194] width 94 height 29
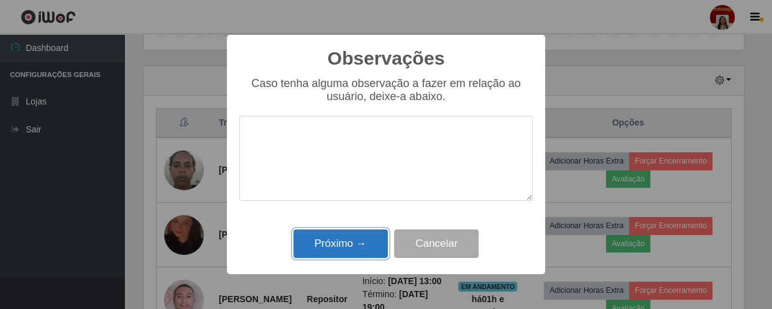
click at [357, 242] on button "Próximo →" at bounding box center [340, 243] width 94 height 29
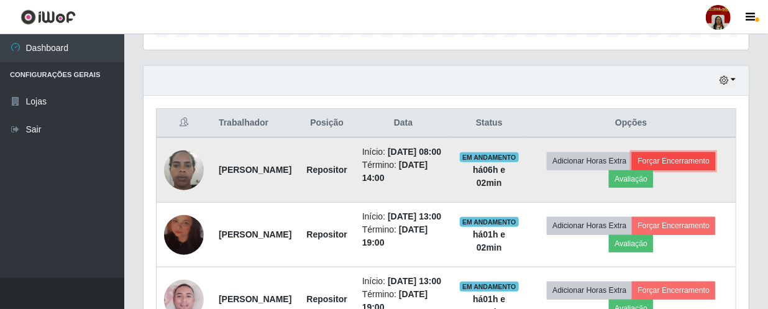
click at [632, 170] on button "Forçar Encerramento" at bounding box center [673, 160] width 83 height 17
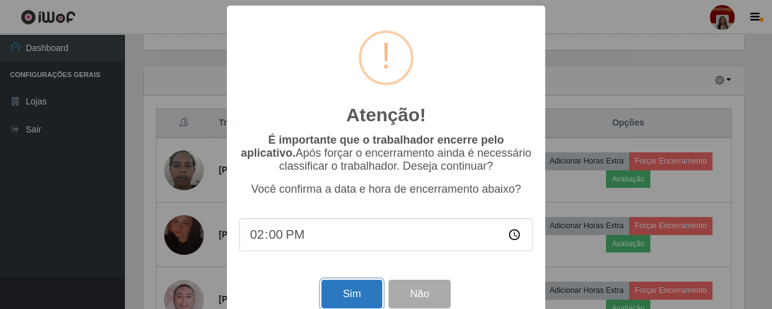
click at [361, 294] on button "Sim" at bounding box center [351, 294] width 60 height 29
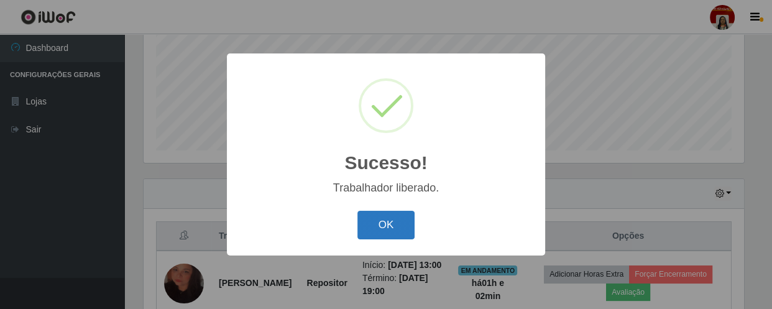
click at [383, 230] on button "OK" at bounding box center [386, 225] width 58 height 29
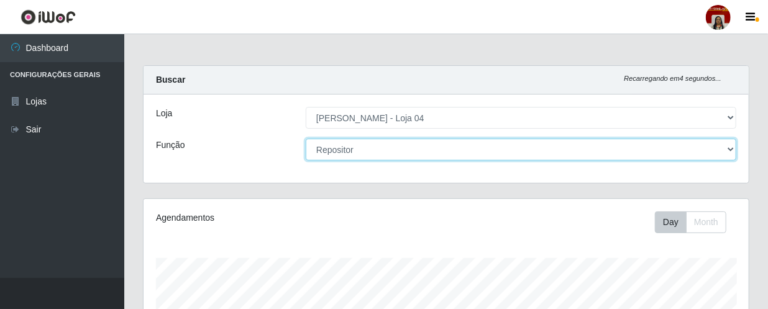
click at [736, 142] on select "[Selecione...] ASG ASG + ASG ++ Auxiliar de Depósito Auxiliar de Depósito + Aux…" at bounding box center [521, 150] width 431 height 22
click at [306, 139] on select "[Selecione...] ASG ASG + ASG ++ Auxiliar de Depósito Auxiliar de Depósito + Aux…" at bounding box center [521, 150] width 431 height 22
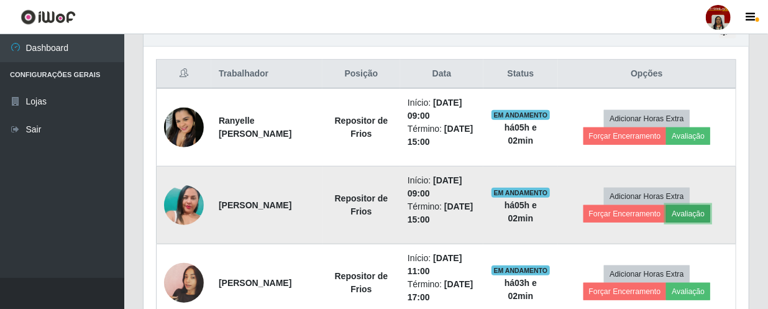
click at [707, 212] on button "Avaliação" at bounding box center [688, 213] width 44 height 17
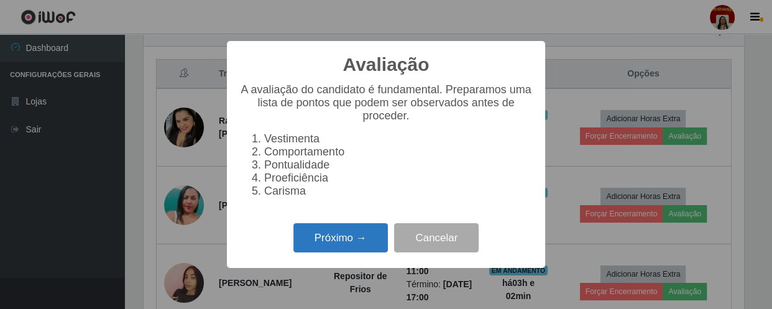
click at [354, 236] on button "Próximo →" at bounding box center [340, 237] width 94 height 29
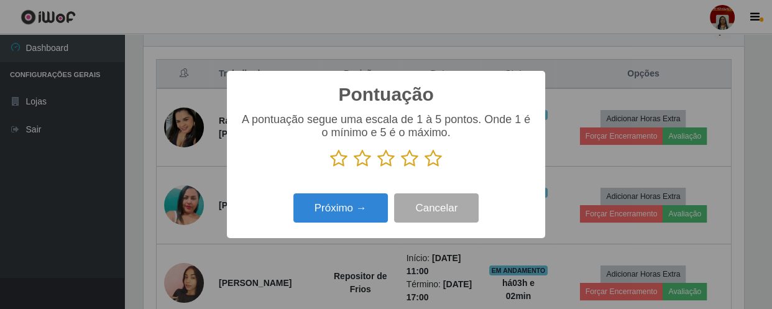
click at [433, 165] on icon at bounding box center [432, 158] width 17 height 19
click at [424, 168] on input "radio" at bounding box center [424, 168] width 0 height 0
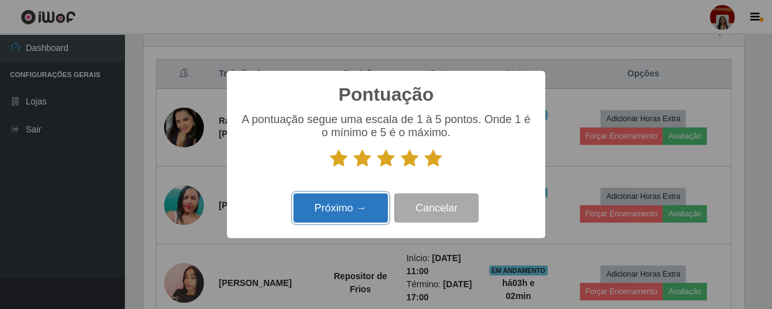
click at [349, 212] on button "Próximo →" at bounding box center [340, 207] width 94 height 29
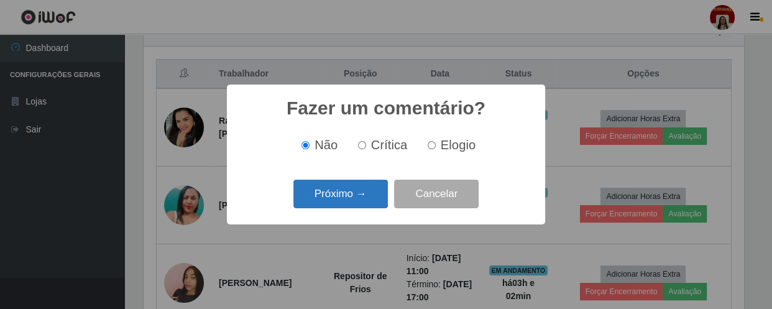
click at [363, 198] on button "Próximo →" at bounding box center [340, 194] width 94 height 29
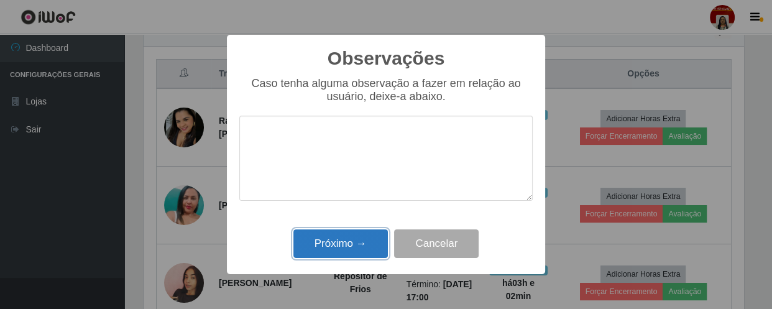
click at [359, 245] on button "Próximo →" at bounding box center [340, 243] width 94 height 29
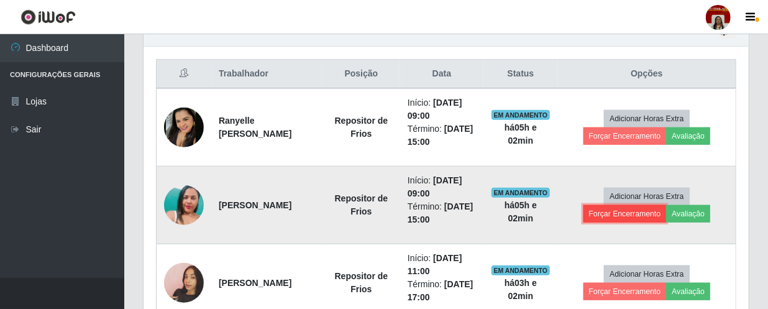
click at [659, 208] on button "Forçar Encerramento" at bounding box center [624, 213] width 83 height 17
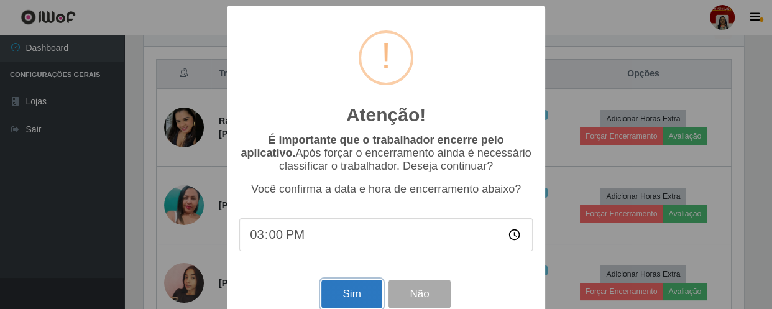
click at [342, 294] on button "Sim" at bounding box center [351, 294] width 60 height 29
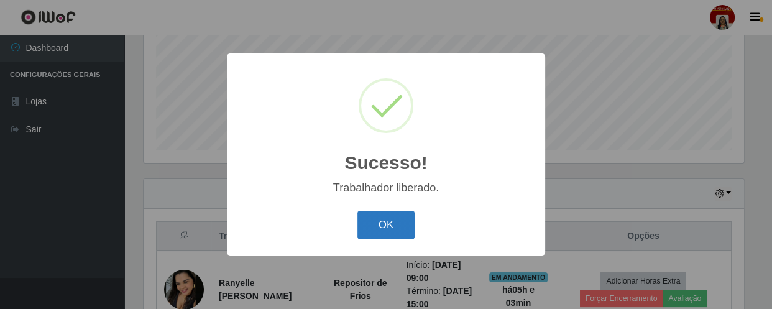
click at [404, 215] on button "OK" at bounding box center [386, 225] width 58 height 29
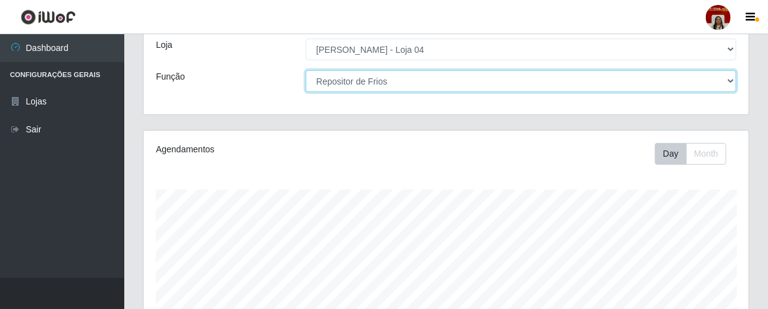
click at [727, 81] on select "[Selecione...] ASG ASG + ASG ++ Auxiliar de Depósito Auxiliar de Depósito + Aux…" at bounding box center [521, 81] width 431 height 22
click at [306, 70] on select "[Selecione...] ASG ASG + ASG ++ Auxiliar de Depósito Auxiliar de Depósito + Aux…" at bounding box center [521, 81] width 431 height 22
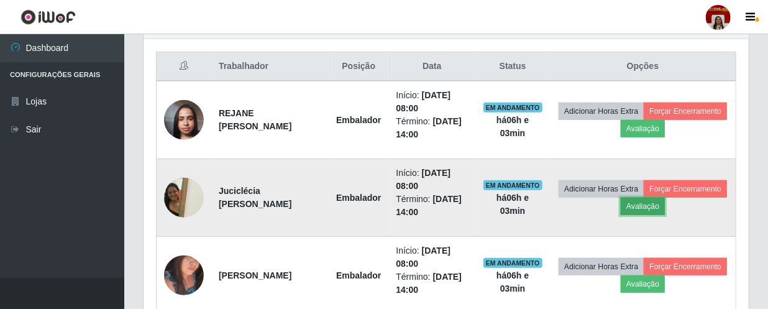
click at [665, 203] on button "Avaliação" at bounding box center [643, 206] width 44 height 17
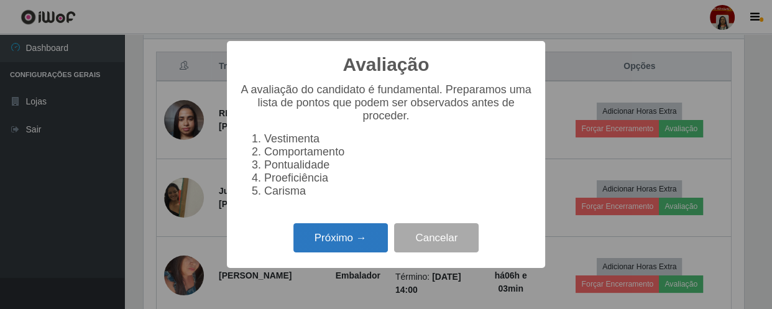
click at [357, 237] on button "Próximo →" at bounding box center [340, 237] width 94 height 29
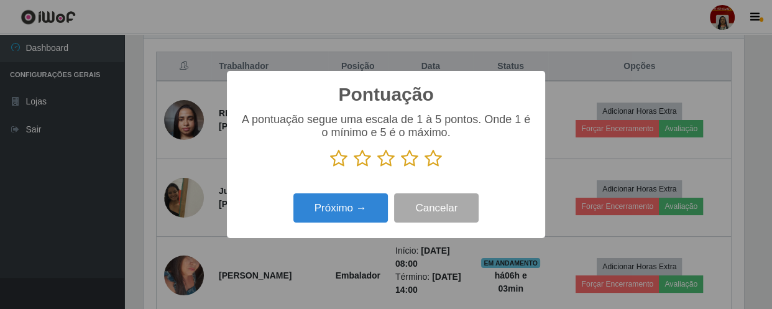
click at [437, 158] on icon at bounding box center [432, 158] width 17 height 19
click at [424, 168] on input "radio" at bounding box center [424, 168] width 0 height 0
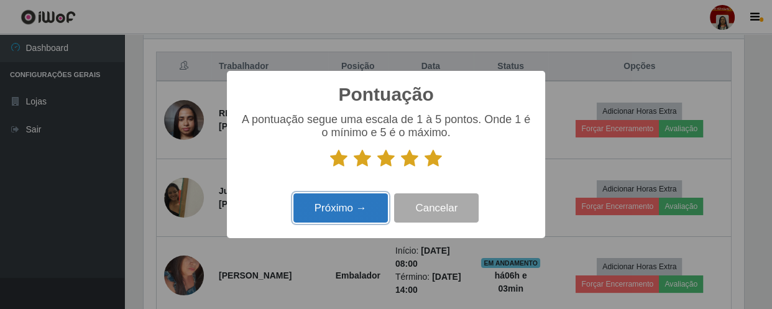
click at [384, 201] on button "Próximo →" at bounding box center [340, 207] width 94 height 29
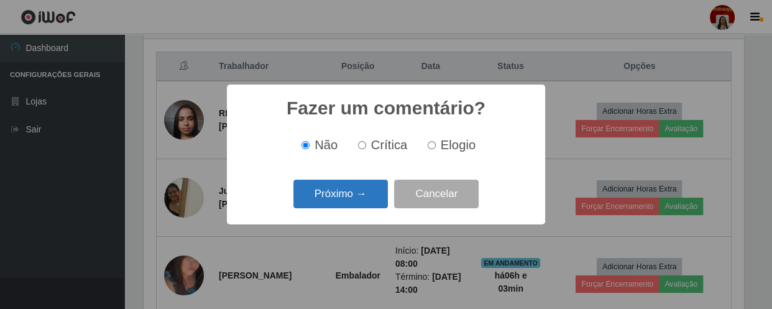
click at [364, 198] on button "Próximo →" at bounding box center [340, 194] width 94 height 29
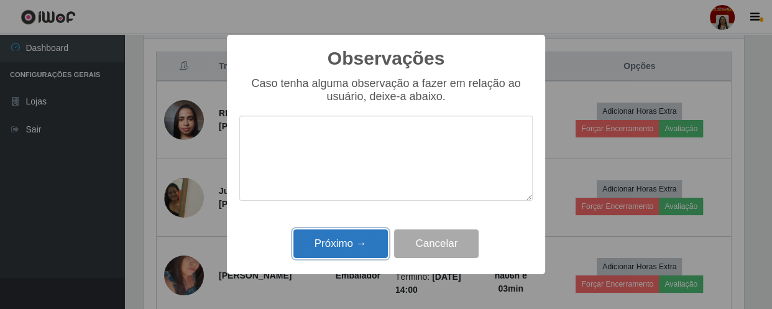
click at [357, 236] on button "Próximo →" at bounding box center [340, 243] width 94 height 29
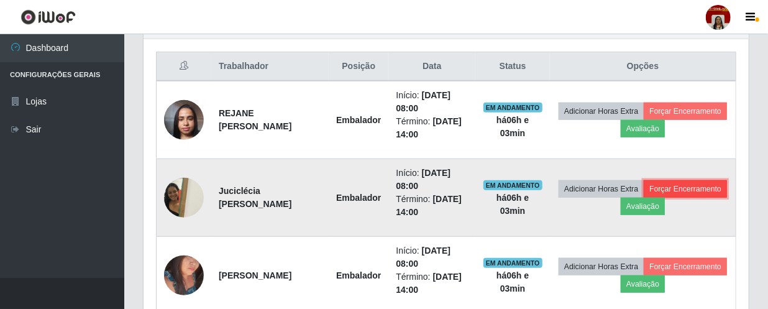
click at [644, 198] on button "Forçar Encerramento" at bounding box center [685, 188] width 83 height 17
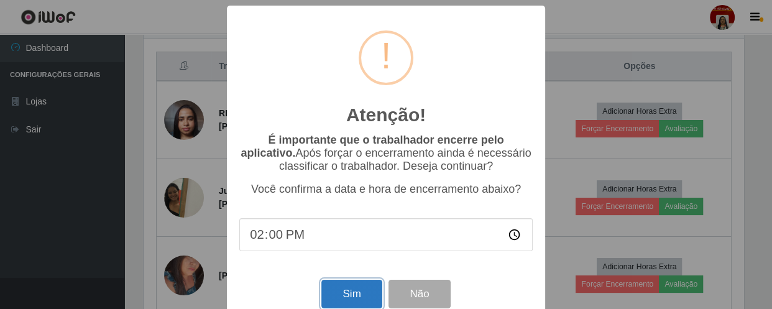
click at [354, 296] on button "Sim" at bounding box center [351, 294] width 60 height 29
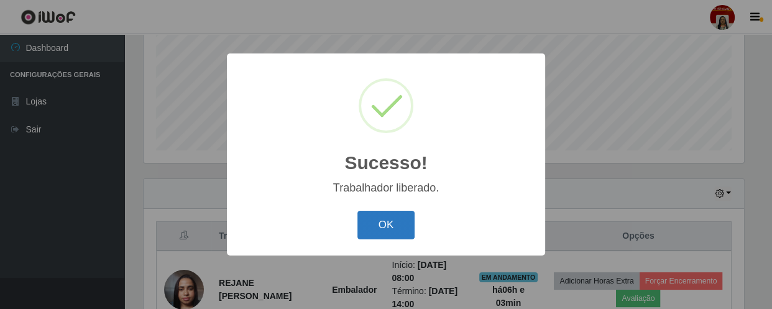
click at [383, 232] on button "OK" at bounding box center [386, 225] width 58 height 29
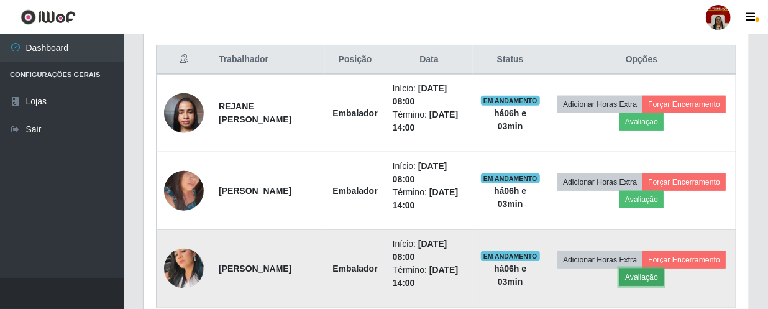
click at [649, 274] on button "Avaliação" at bounding box center [641, 276] width 44 height 17
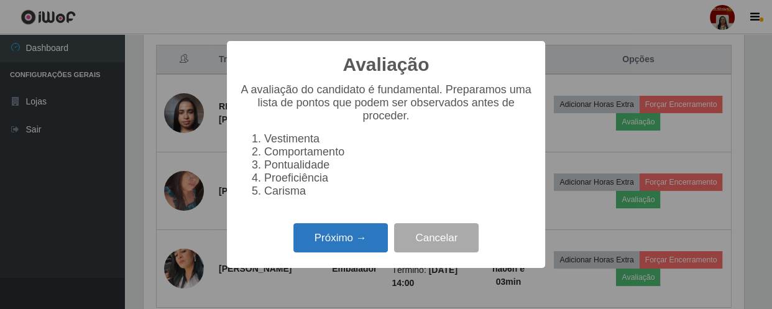
click at [362, 242] on button "Próximo →" at bounding box center [340, 237] width 94 height 29
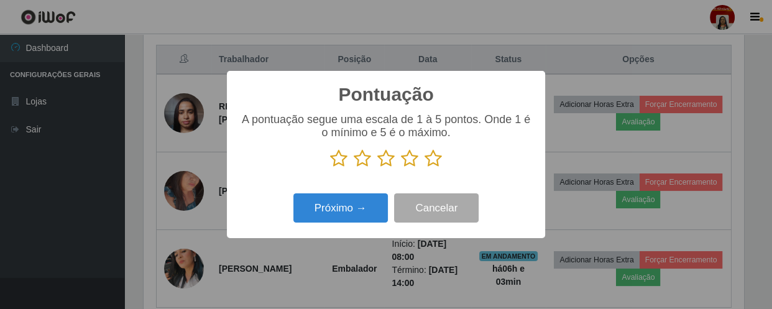
click at [429, 159] on icon at bounding box center [432, 158] width 17 height 19
click at [424, 168] on input "radio" at bounding box center [424, 168] width 0 height 0
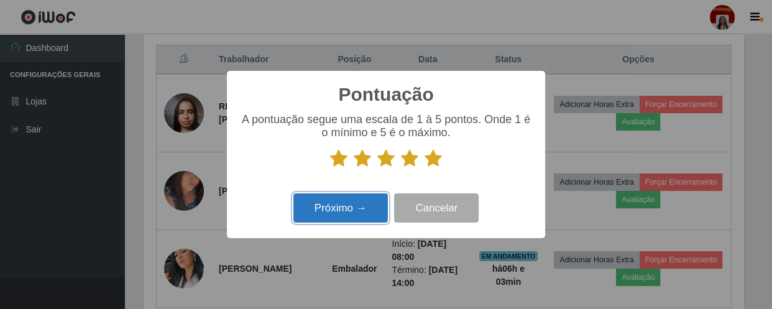
click at [350, 207] on button "Próximo →" at bounding box center [340, 207] width 94 height 29
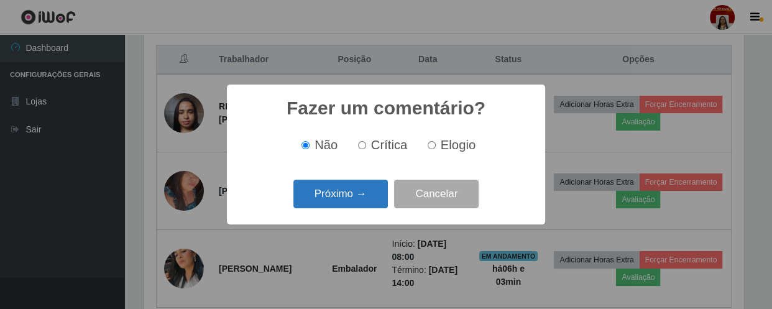
click at [350, 200] on button "Próximo →" at bounding box center [340, 194] width 94 height 29
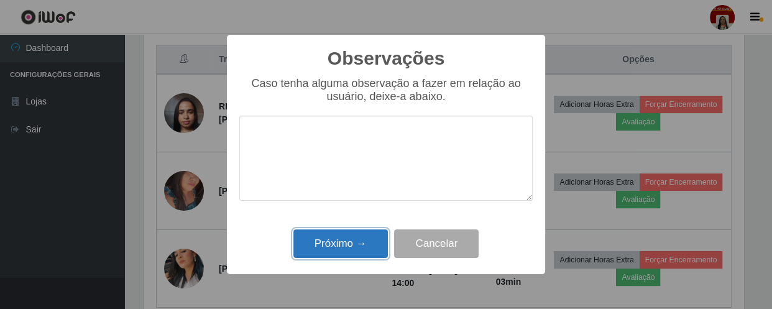
click at [347, 245] on button "Próximo →" at bounding box center [340, 243] width 94 height 29
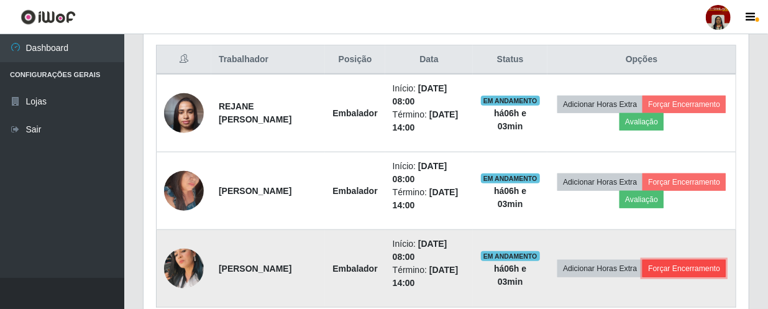
click at [668, 260] on button "Forçar Encerramento" at bounding box center [683, 268] width 83 height 17
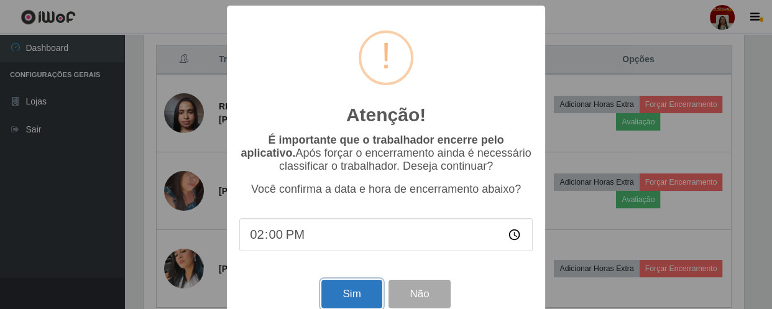
click at [352, 295] on button "Sim" at bounding box center [351, 294] width 60 height 29
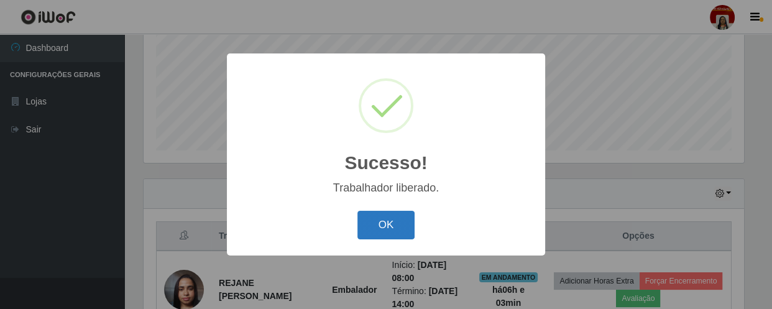
click at [394, 224] on button "OK" at bounding box center [386, 225] width 58 height 29
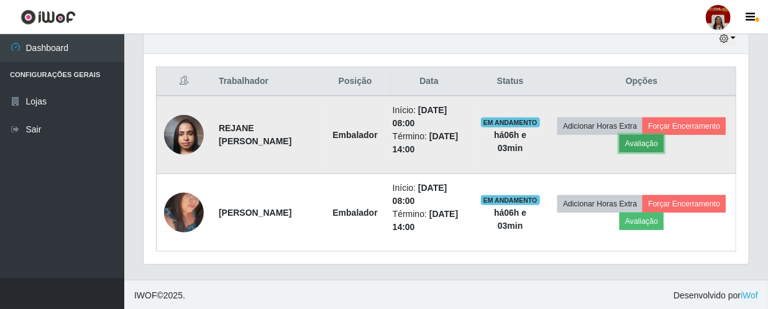
click at [646, 140] on button "Avaliação" at bounding box center [641, 143] width 44 height 17
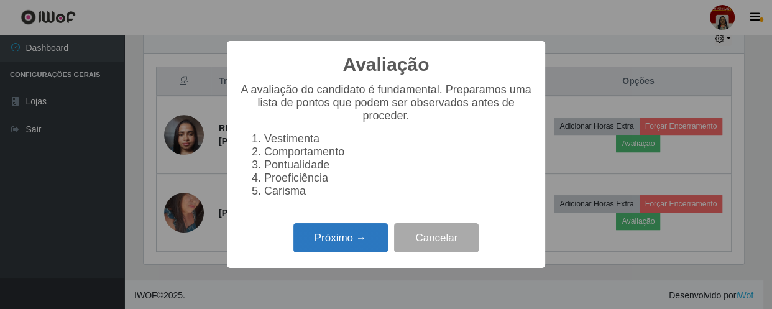
click at [363, 235] on button "Próximo →" at bounding box center [340, 237] width 94 height 29
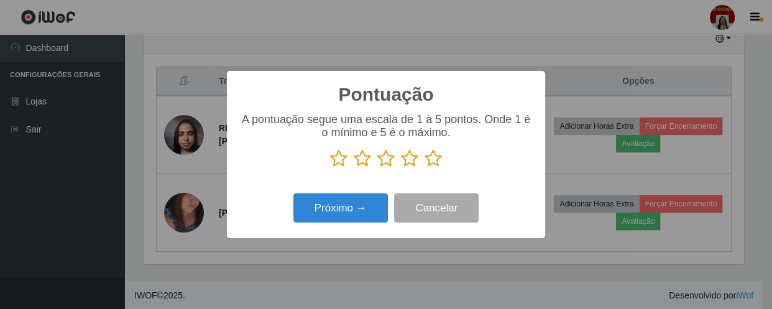
click at [435, 163] on icon at bounding box center [432, 158] width 17 height 19
click at [424, 168] on input "radio" at bounding box center [424, 168] width 0 height 0
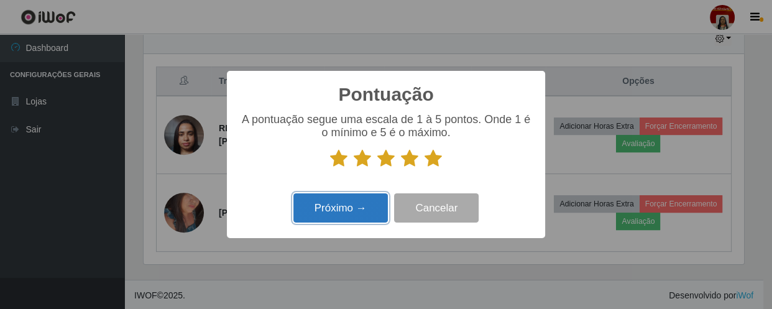
click at [374, 202] on button "Próximo →" at bounding box center [340, 207] width 94 height 29
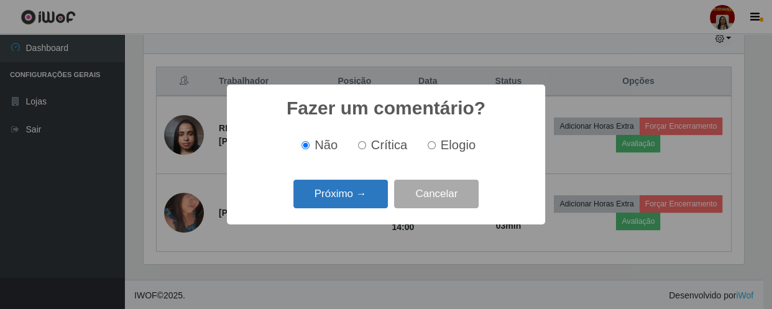
click at [372, 196] on button "Próximo →" at bounding box center [340, 194] width 94 height 29
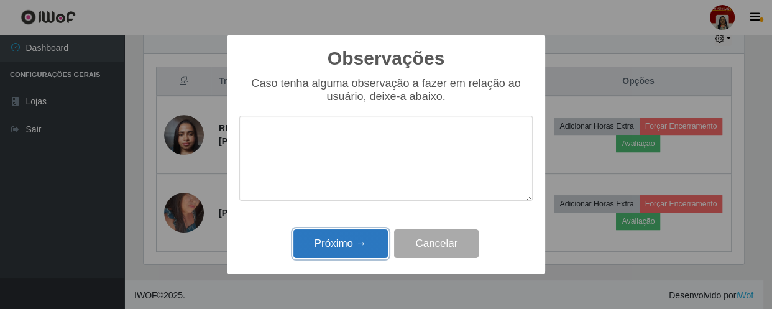
click at [355, 238] on button "Próximo →" at bounding box center [340, 243] width 94 height 29
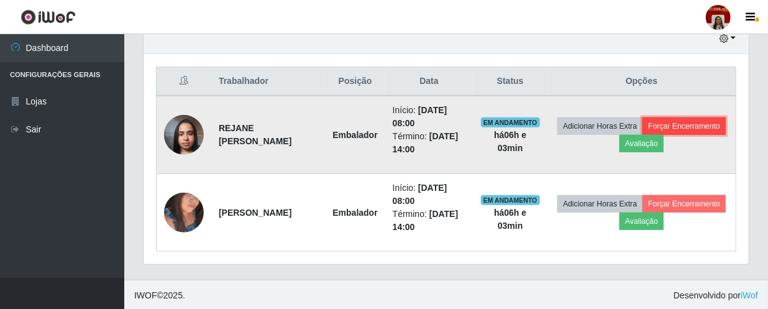
click at [674, 124] on button "Forçar Encerramento" at bounding box center [683, 125] width 83 height 17
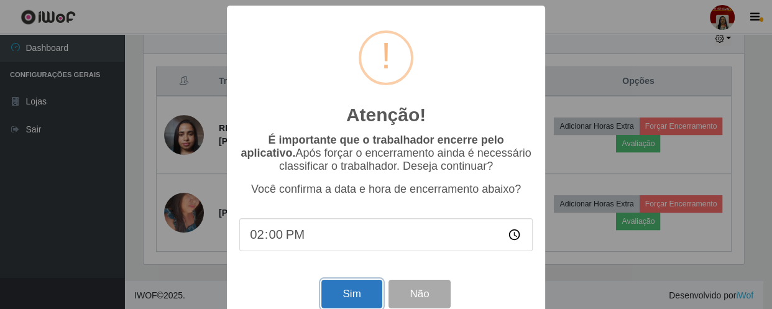
click at [339, 299] on button "Sim" at bounding box center [351, 294] width 60 height 29
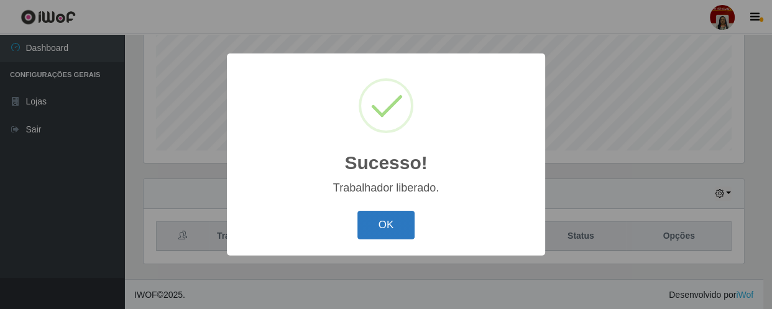
click at [375, 226] on button "OK" at bounding box center [386, 225] width 58 height 29
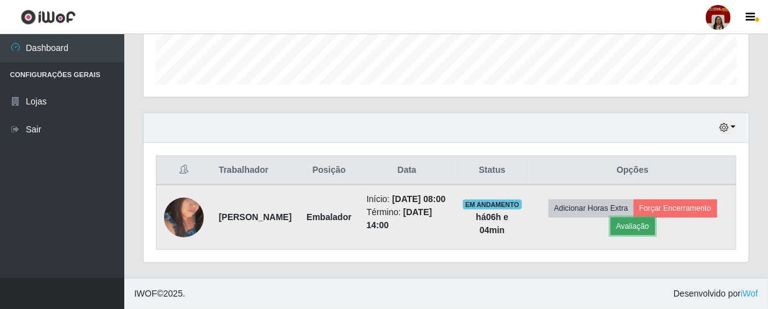
click at [645, 223] on button "Avaliação" at bounding box center [633, 225] width 44 height 17
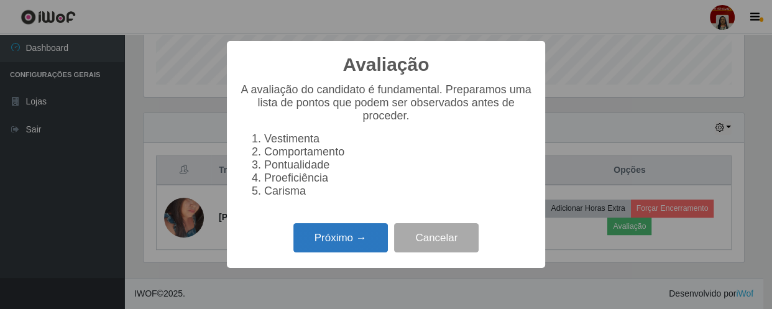
click at [343, 230] on button "Próximo →" at bounding box center [340, 237] width 94 height 29
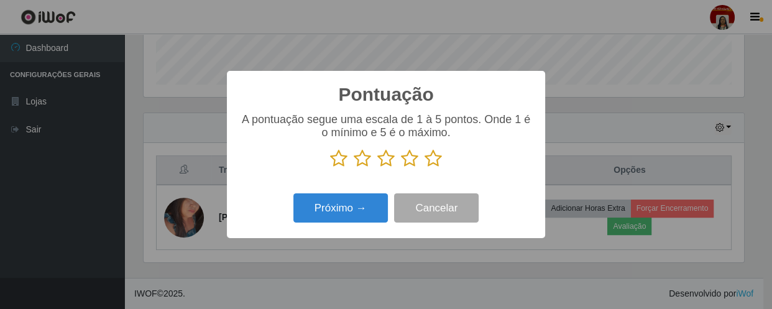
click at [434, 163] on icon at bounding box center [432, 158] width 17 height 19
click at [424, 168] on input "radio" at bounding box center [424, 168] width 0 height 0
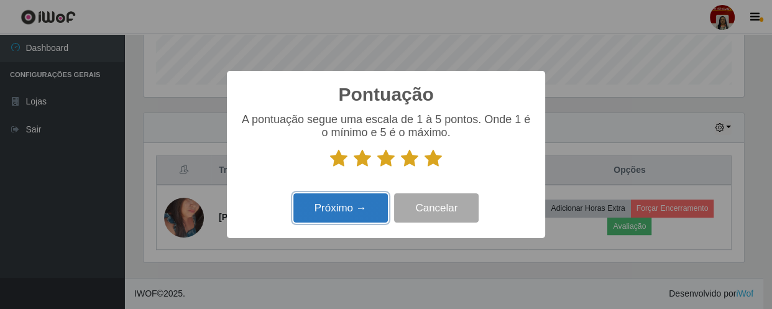
click at [357, 204] on button "Próximo →" at bounding box center [340, 207] width 94 height 29
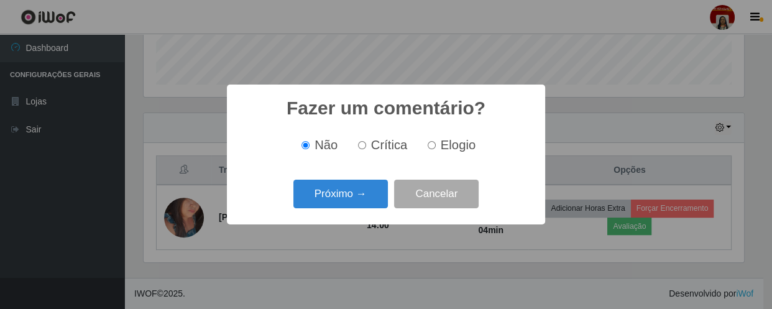
click at [357, 204] on button "Próximo →" at bounding box center [340, 194] width 94 height 29
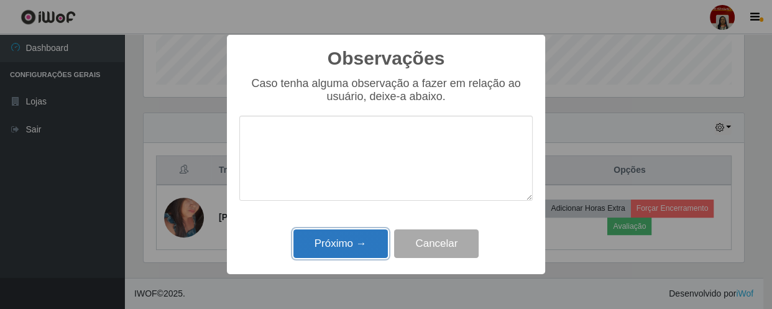
click at [360, 237] on button "Próximo →" at bounding box center [340, 243] width 94 height 29
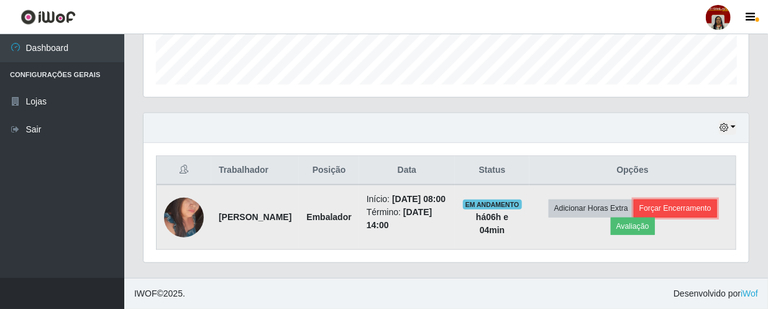
click at [663, 201] on button "Forçar Encerramento" at bounding box center [675, 207] width 83 height 17
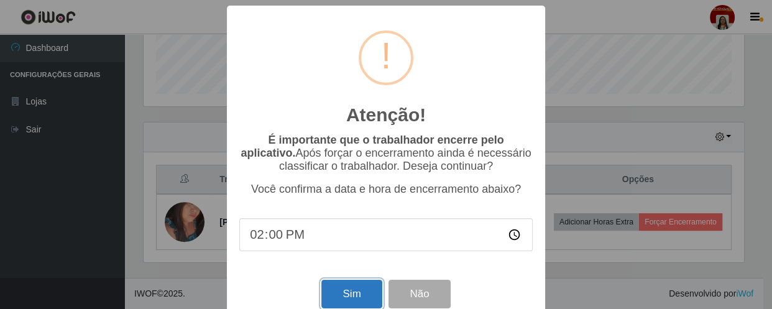
click at [353, 299] on button "Sim" at bounding box center [351, 294] width 60 height 29
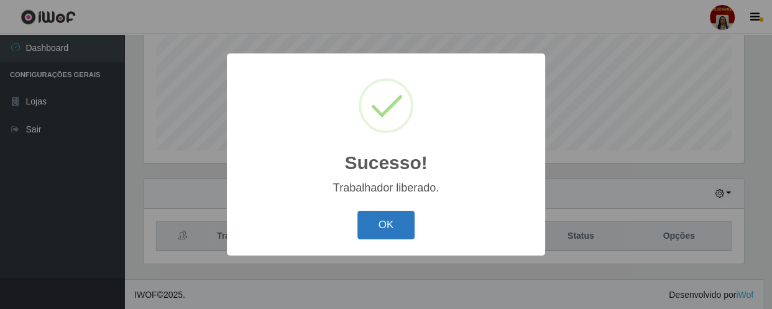
click at [388, 226] on button "OK" at bounding box center [386, 225] width 58 height 29
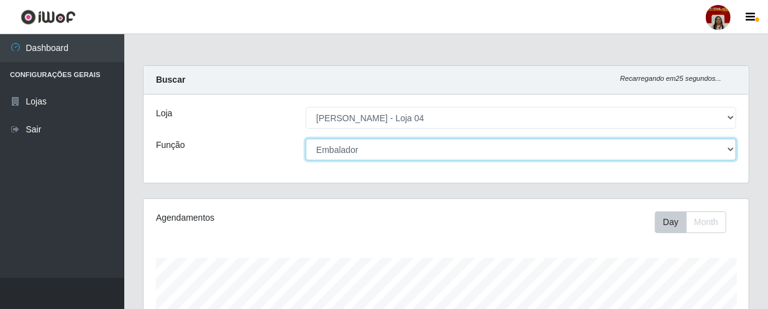
click at [733, 153] on select "[Selecione...] ASG ASG + ASG ++ Auxiliar de Depósito Auxiliar de Depósito + Aux…" at bounding box center [521, 150] width 431 height 22
select select "22"
click at [306, 139] on select "[Selecione...] ASG ASG + ASG ++ Auxiliar de Depósito Auxiliar de Depósito + Aux…" at bounding box center [521, 150] width 431 height 22
